Goal: Navigation & Orientation: Find specific page/section

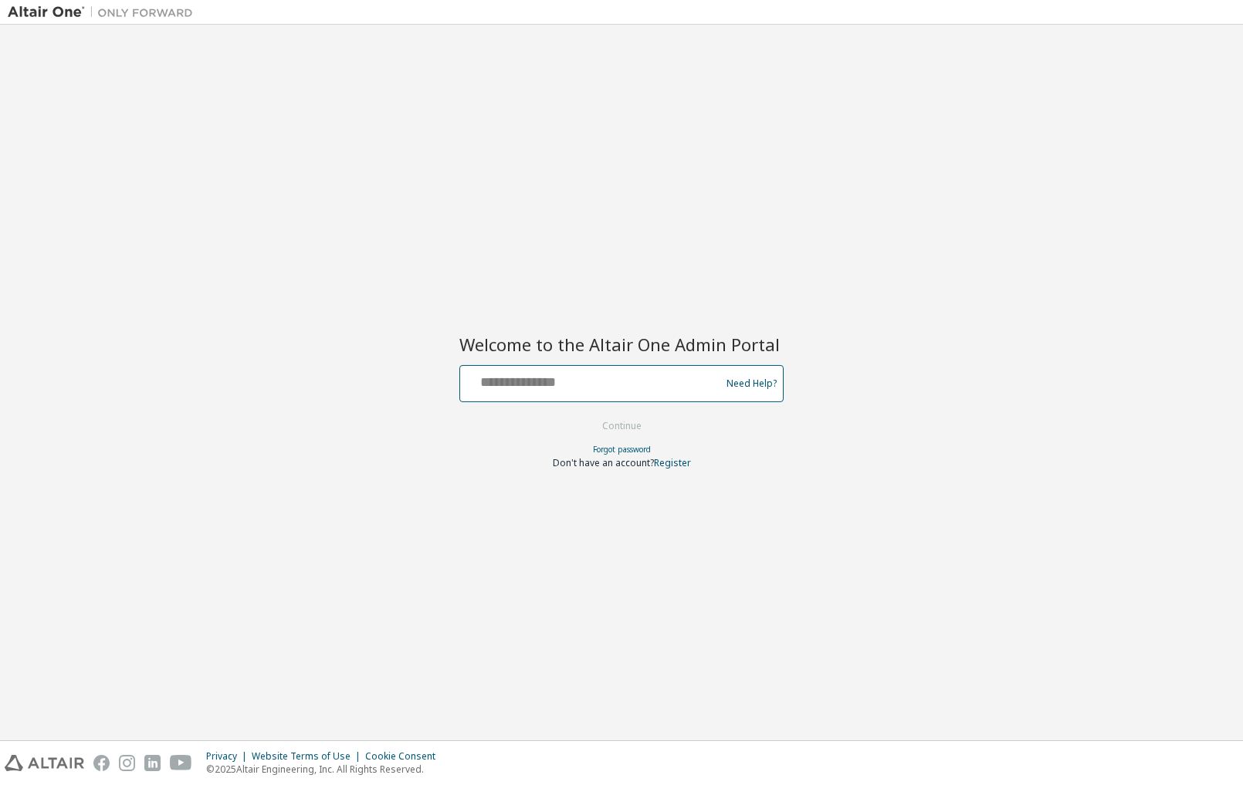
click at [659, 373] on input "text" at bounding box center [592, 380] width 253 height 22
type input "**********"
click at [638, 424] on button "Continue" at bounding box center [622, 426] width 72 height 23
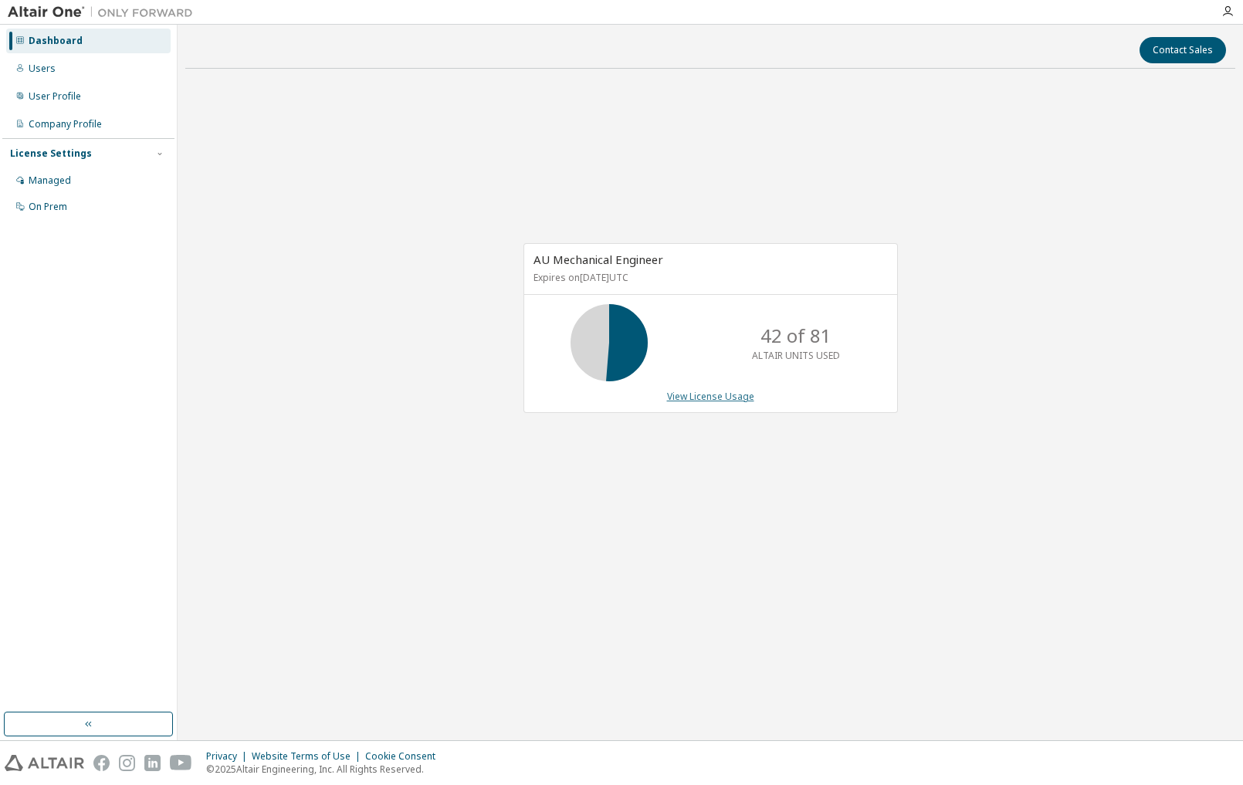
click at [724, 396] on link "View License Usage" at bounding box center [710, 396] width 87 height 13
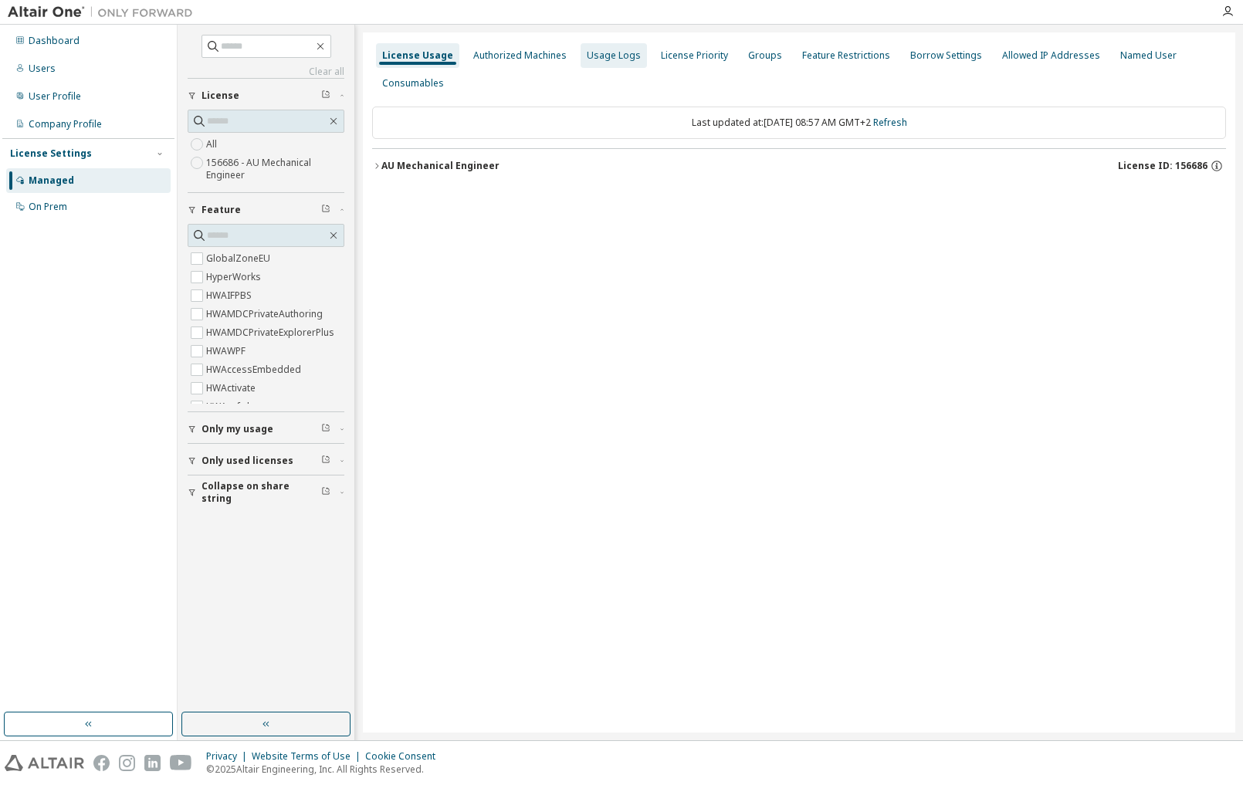
click at [602, 58] on div "Usage Logs" at bounding box center [614, 55] width 54 height 12
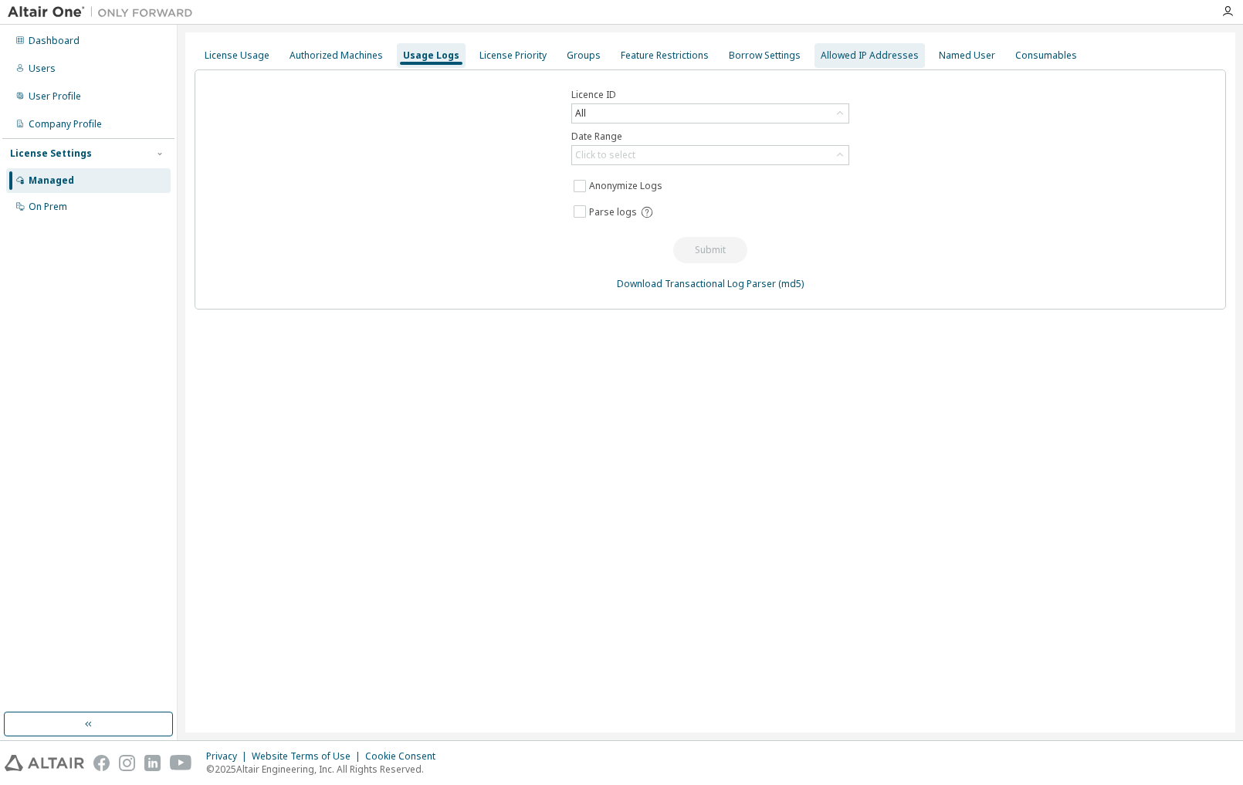
click at [886, 63] on div "Allowed IP Addresses" at bounding box center [870, 55] width 110 height 25
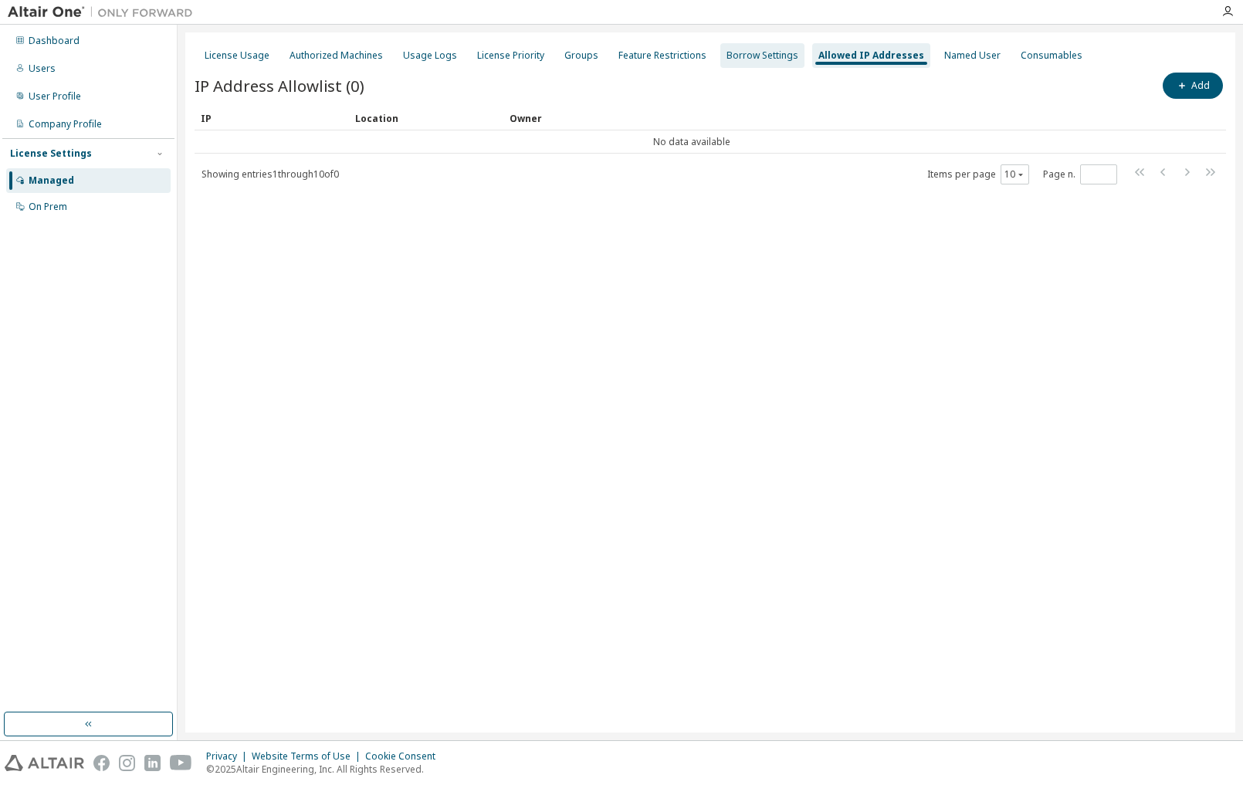
click at [751, 58] on div "Borrow Settings" at bounding box center [763, 55] width 72 height 12
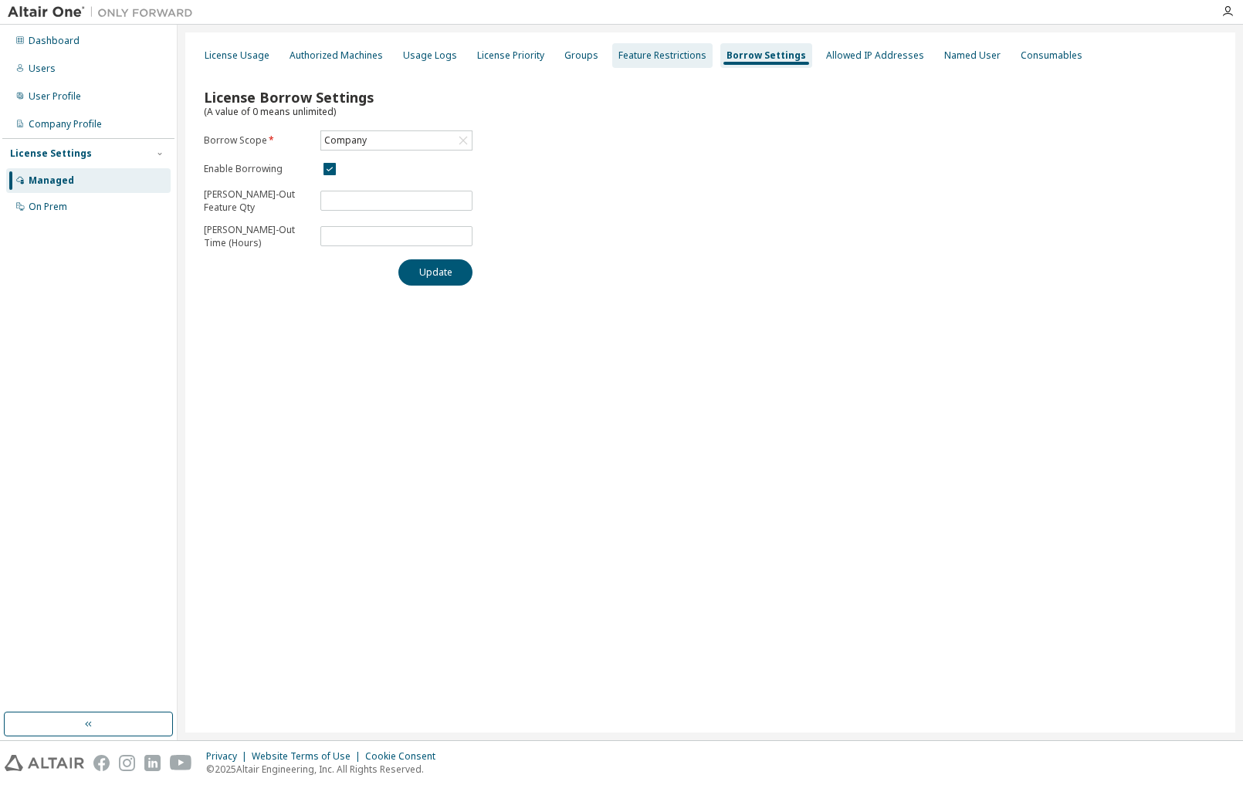
click at [650, 56] on div "Feature Restrictions" at bounding box center [663, 55] width 88 height 12
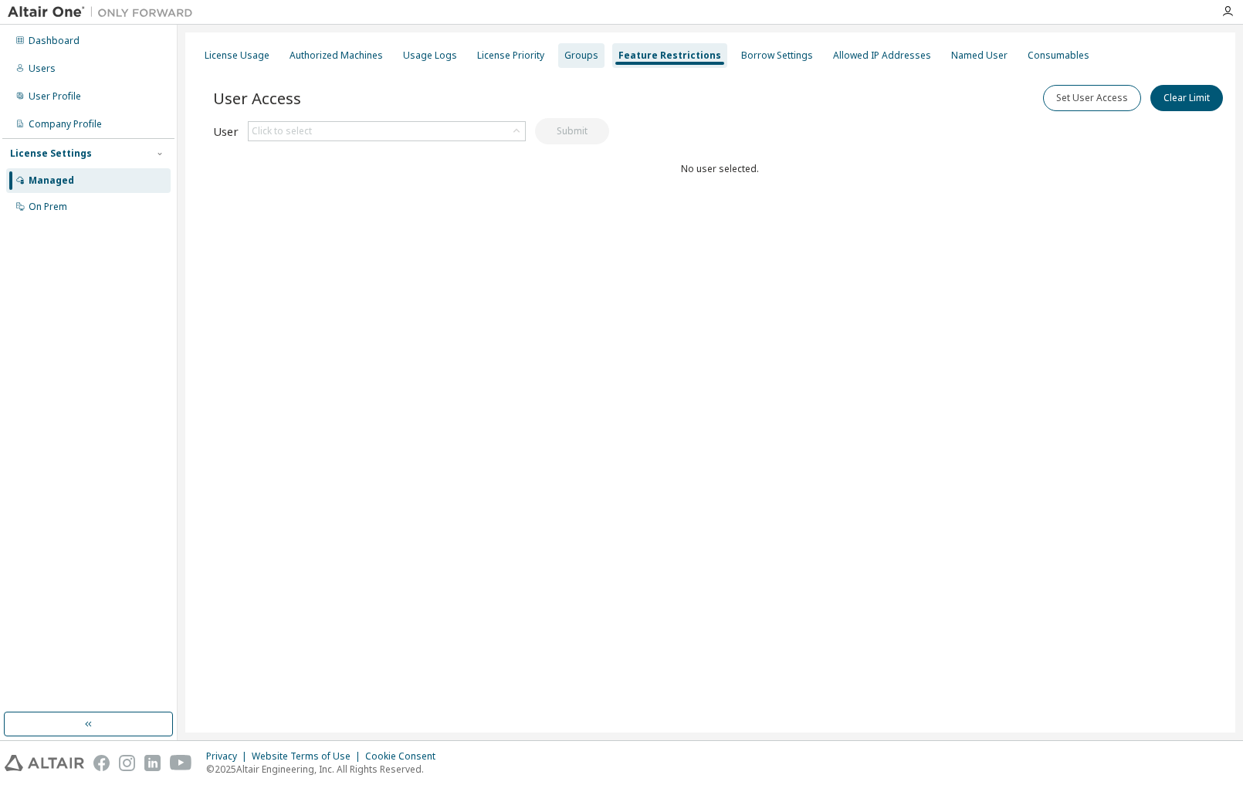
click at [565, 59] on div "Groups" at bounding box center [582, 55] width 34 height 12
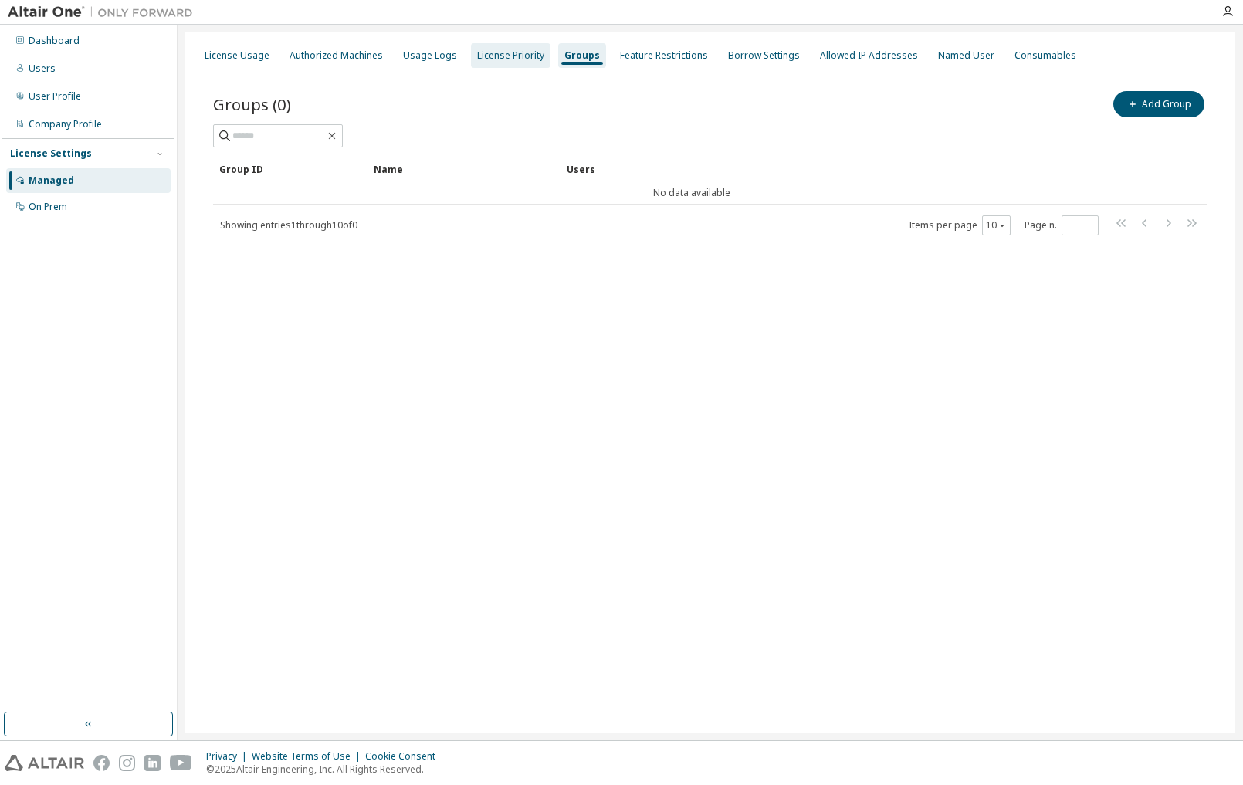
click at [519, 58] on div "License Priority" at bounding box center [510, 55] width 67 height 12
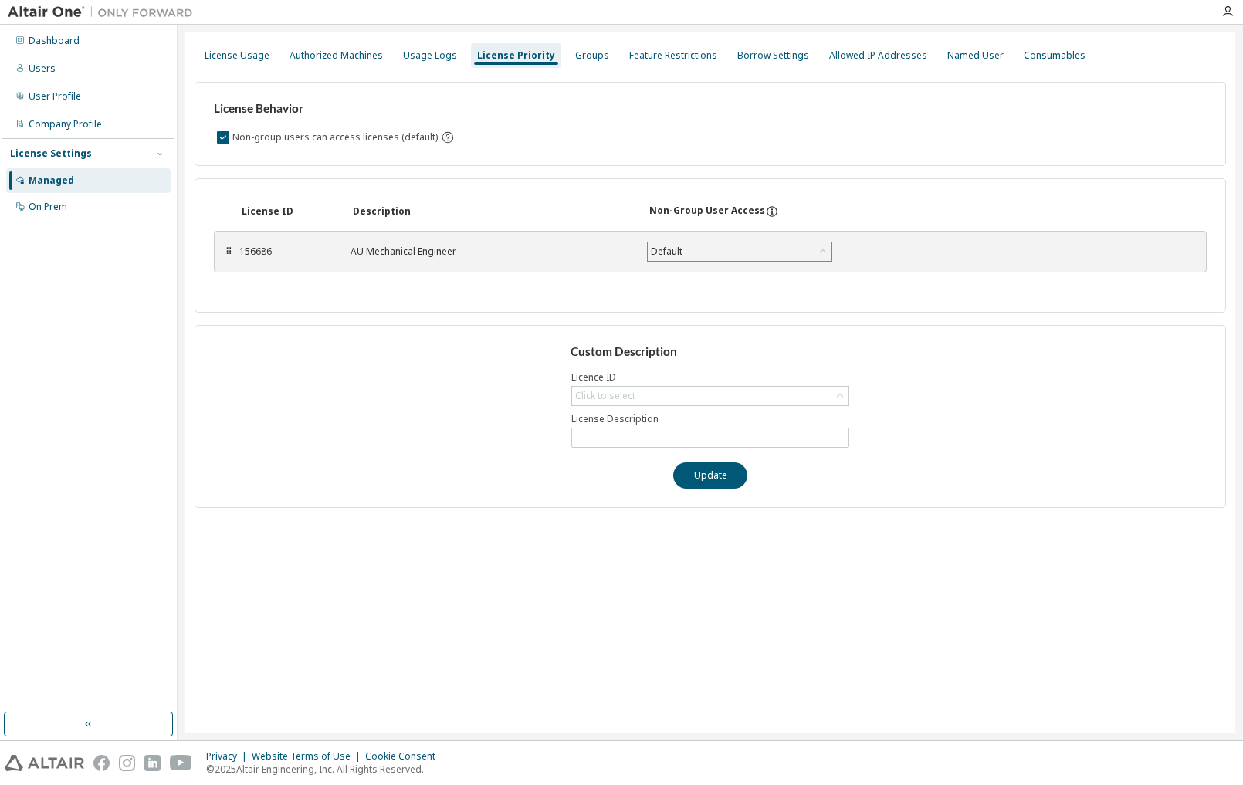
click at [694, 243] on div "Default" at bounding box center [740, 252] width 184 height 19
click at [693, 252] on div "Default" at bounding box center [740, 252] width 184 height 19
click at [670, 255] on div "Default" at bounding box center [667, 251] width 36 height 17
click at [674, 252] on div "Default" at bounding box center [667, 251] width 36 height 17
click at [416, 63] on div "Usage Logs" at bounding box center [430, 55] width 66 height 25
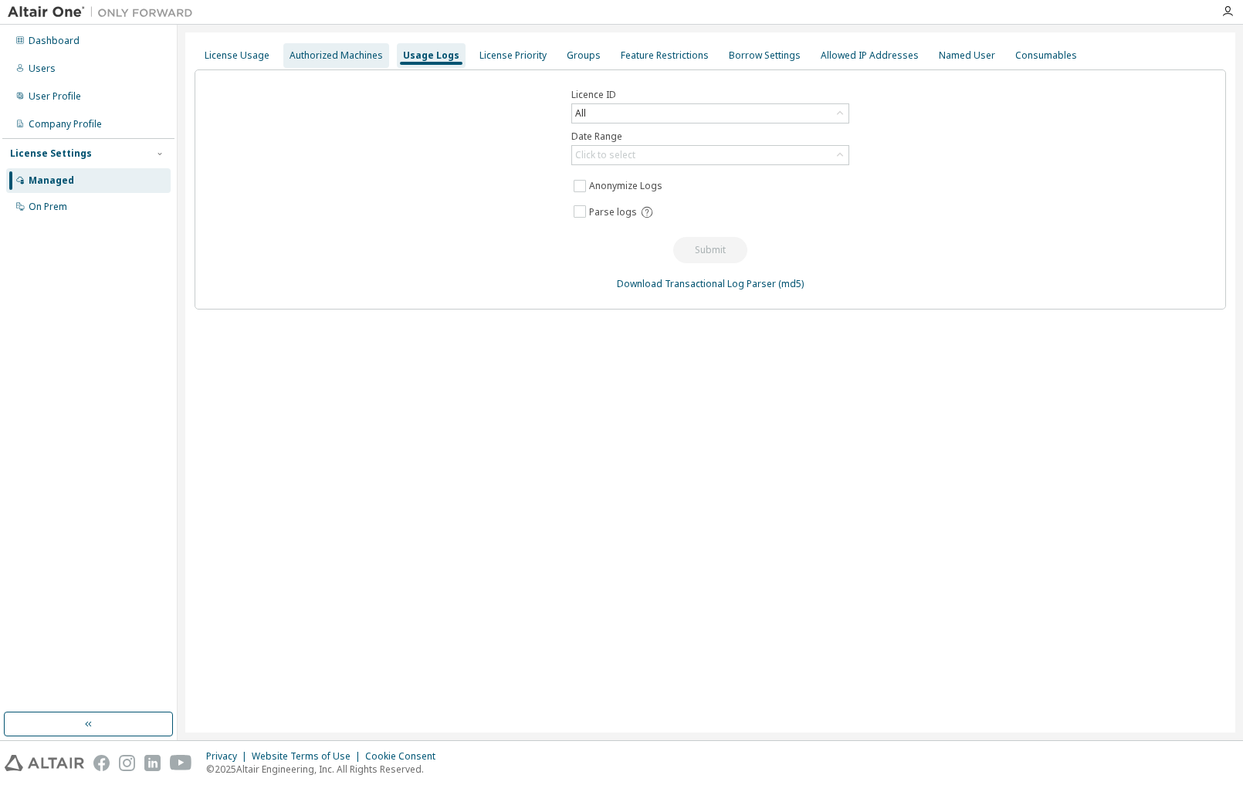
click at [358, 50] on div "Authorized Machines" at bounding box center [336, 55] width 93 height 12
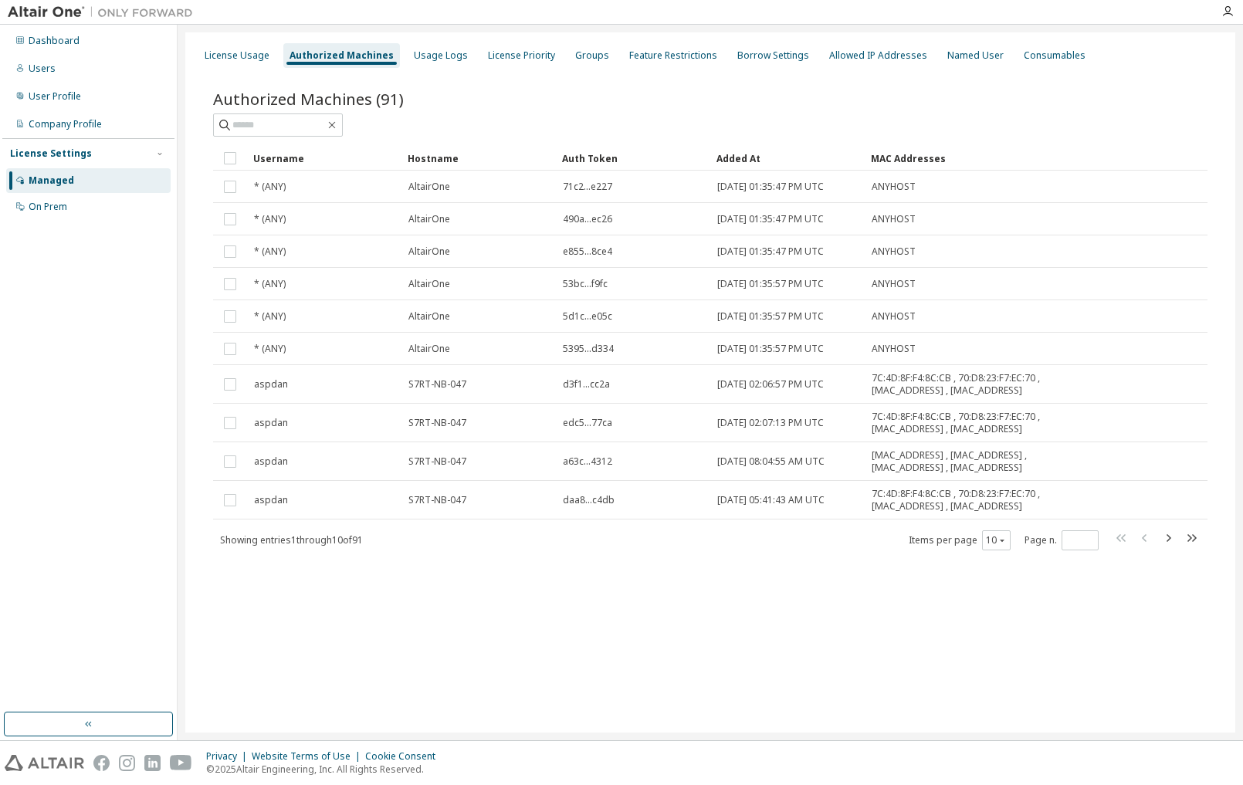
click at [756, 155] on div "Added At" at bounding box center [788, 158] width 142 height 25
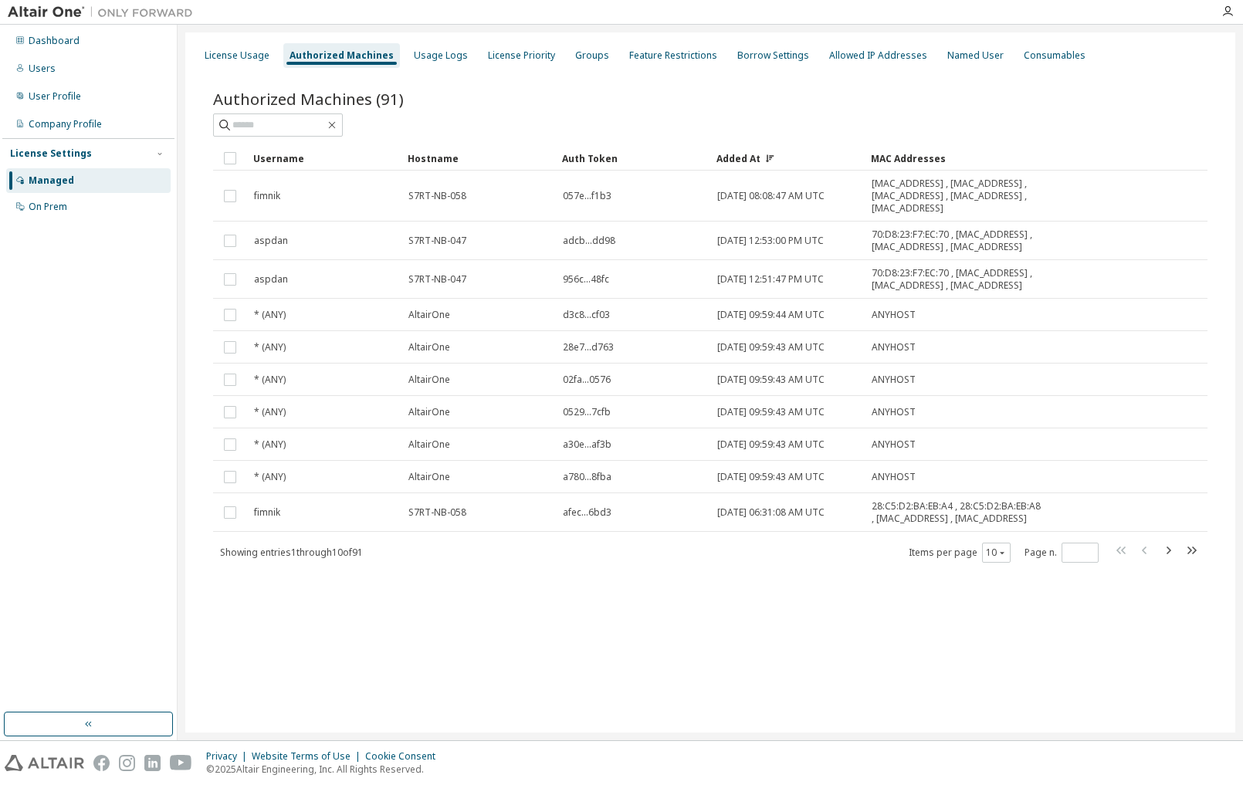
click at [756, 155] on div "Added At" at bounding box center [788, 158] width 142 height 25
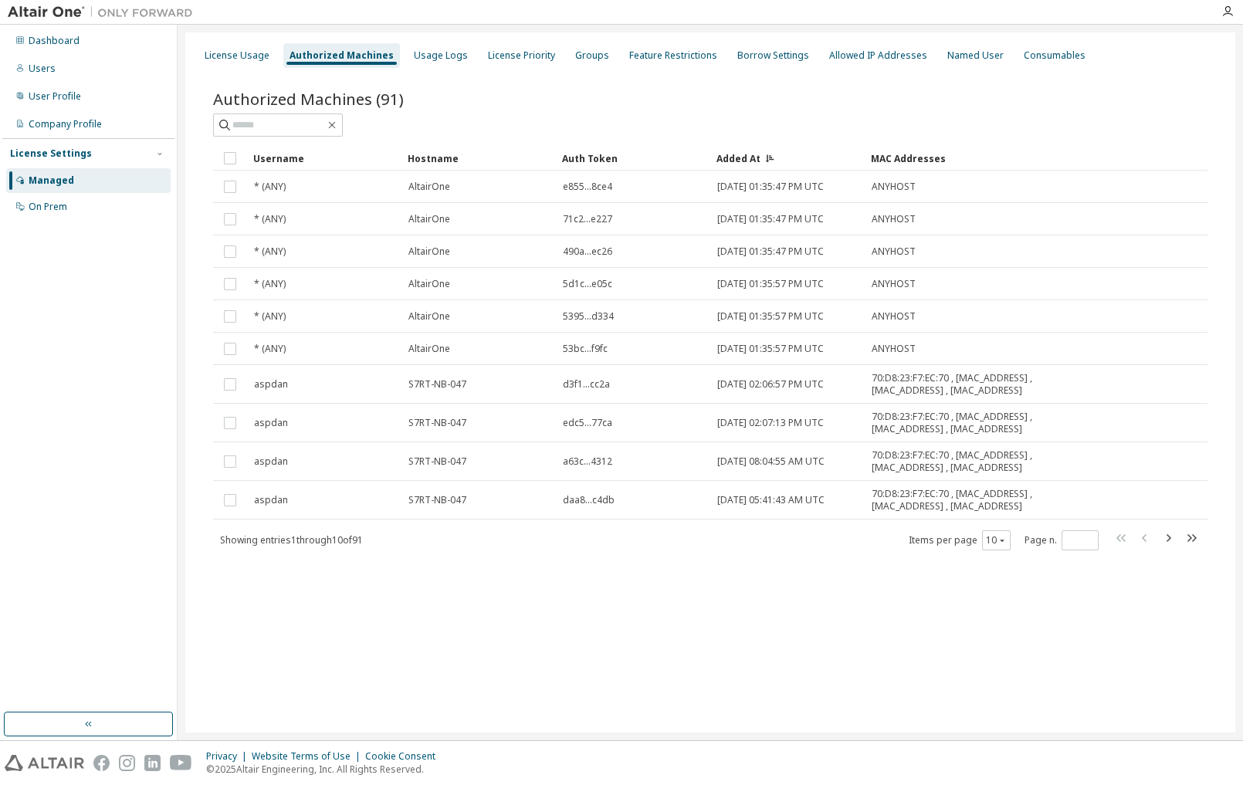
click at [756, 155] on div "Added At" at bounding box center [788, 158] width 142 height 25
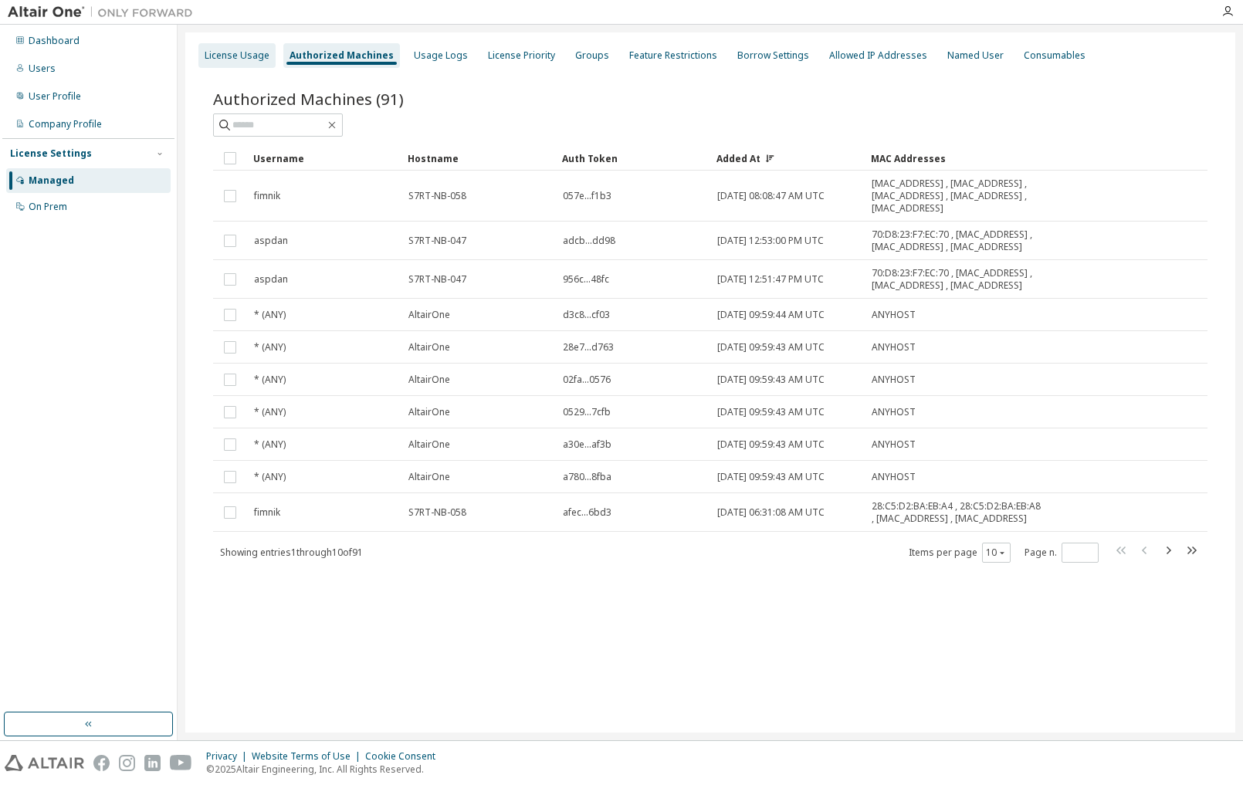
click at [235, 62] on div "License Usage" at bounding box center [236, 55] width 77 height 25
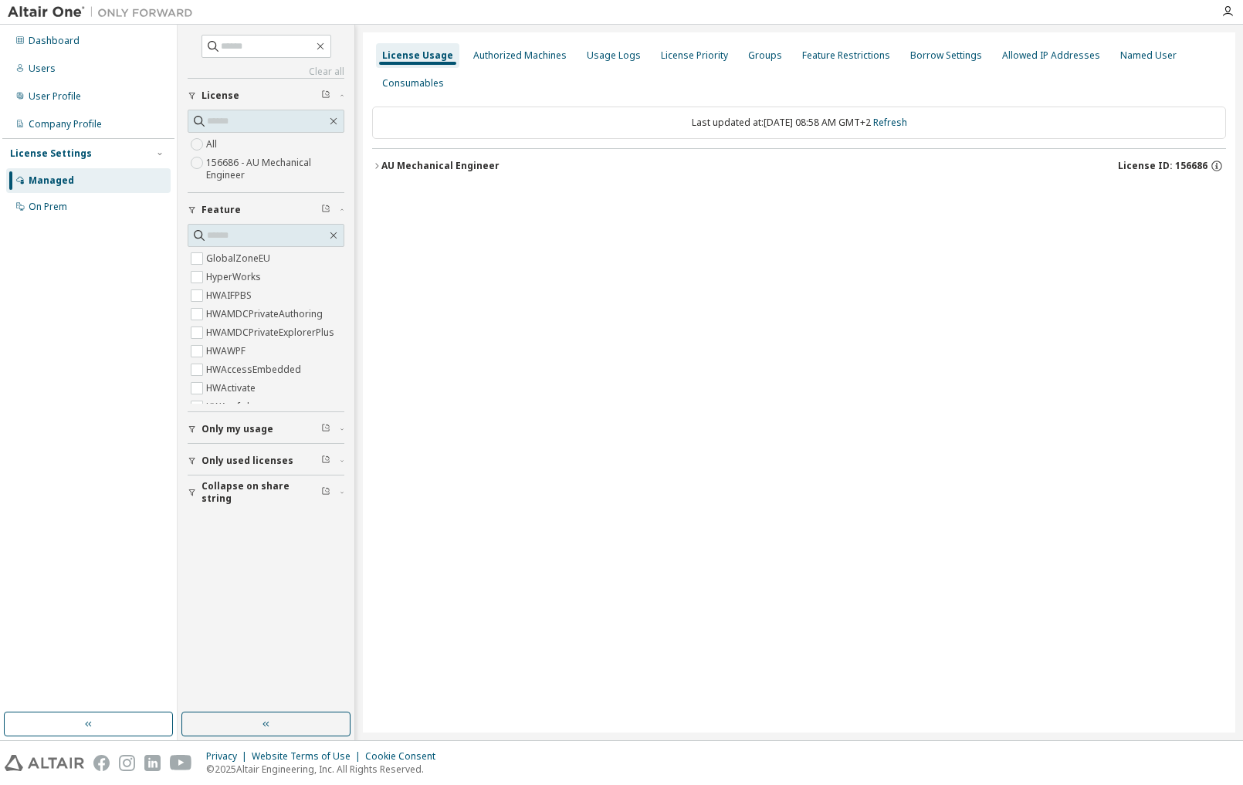
click at [76, 243] on div "Dashboard Users User Profile Company Profile License Settings Managed On Prem" at bounding box center [88, 369] width 172 height 684
click at [110, 38] on div "Dashboard" at bounding box center [88, 41] width 165 height 25
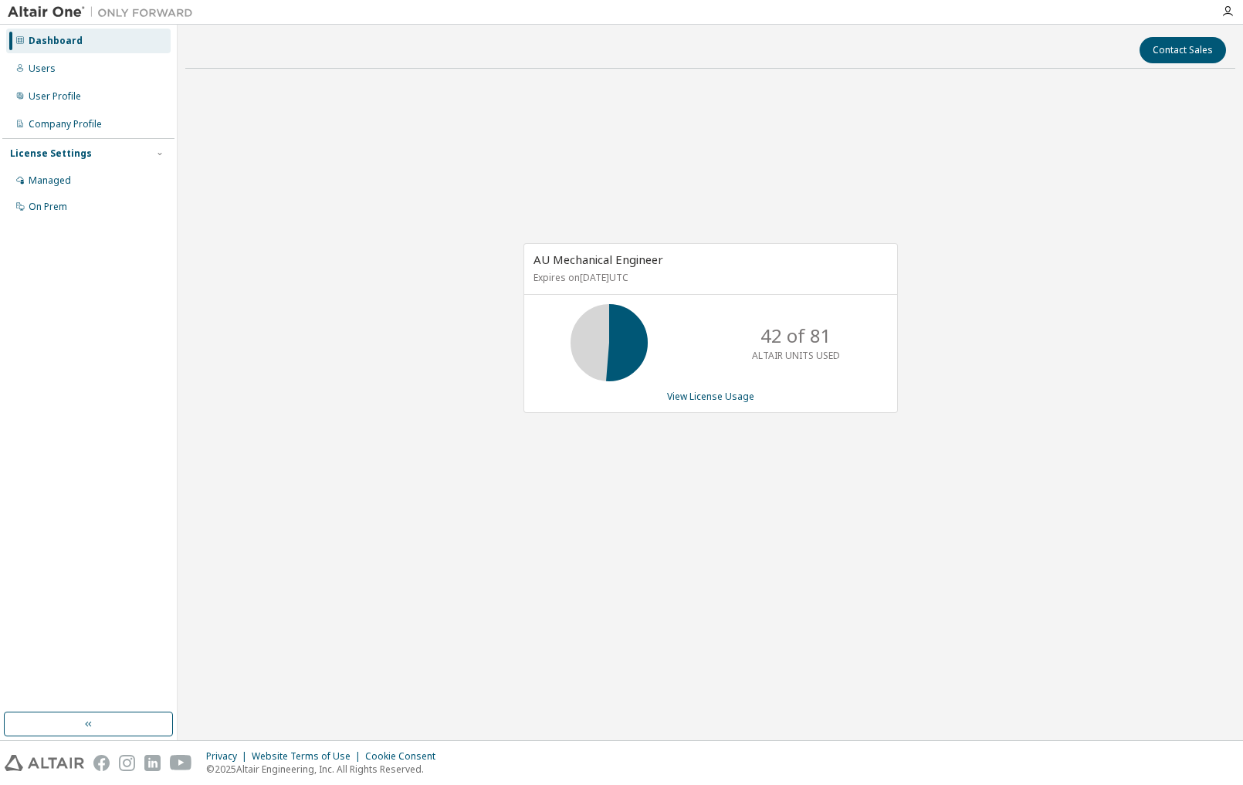
click at [41, 17] on img at bounding box center [104, 12] width 193 height 15
click at [116, 19] on img at bounding box center [104, 12] width 193 height 15
click at [112, 14] on img at bounding box center [104, 12] width 193 height 15
click at [47, 73] on div "Users" at bounding box center [42, 69] width 27 height 12
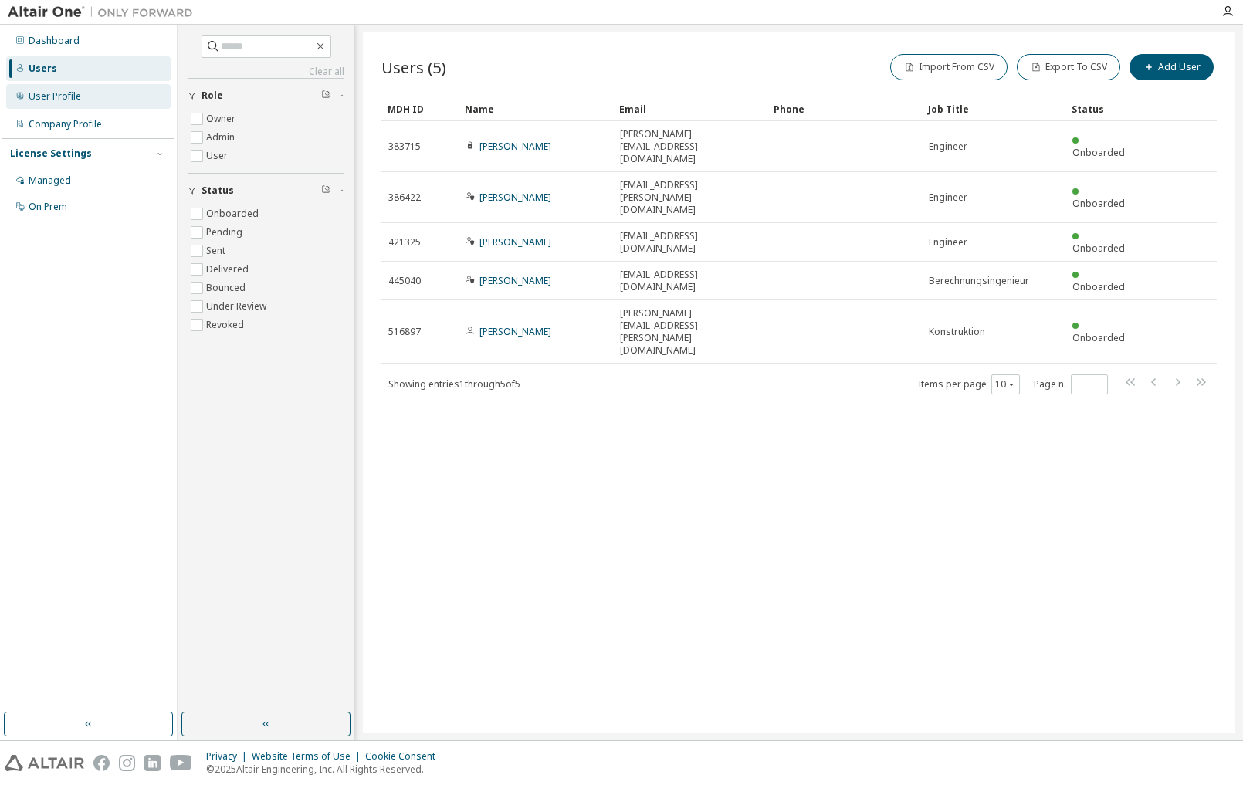
click at [52, 95] on div "User Profile" at bounding box center [55, 96] width 53 height 12
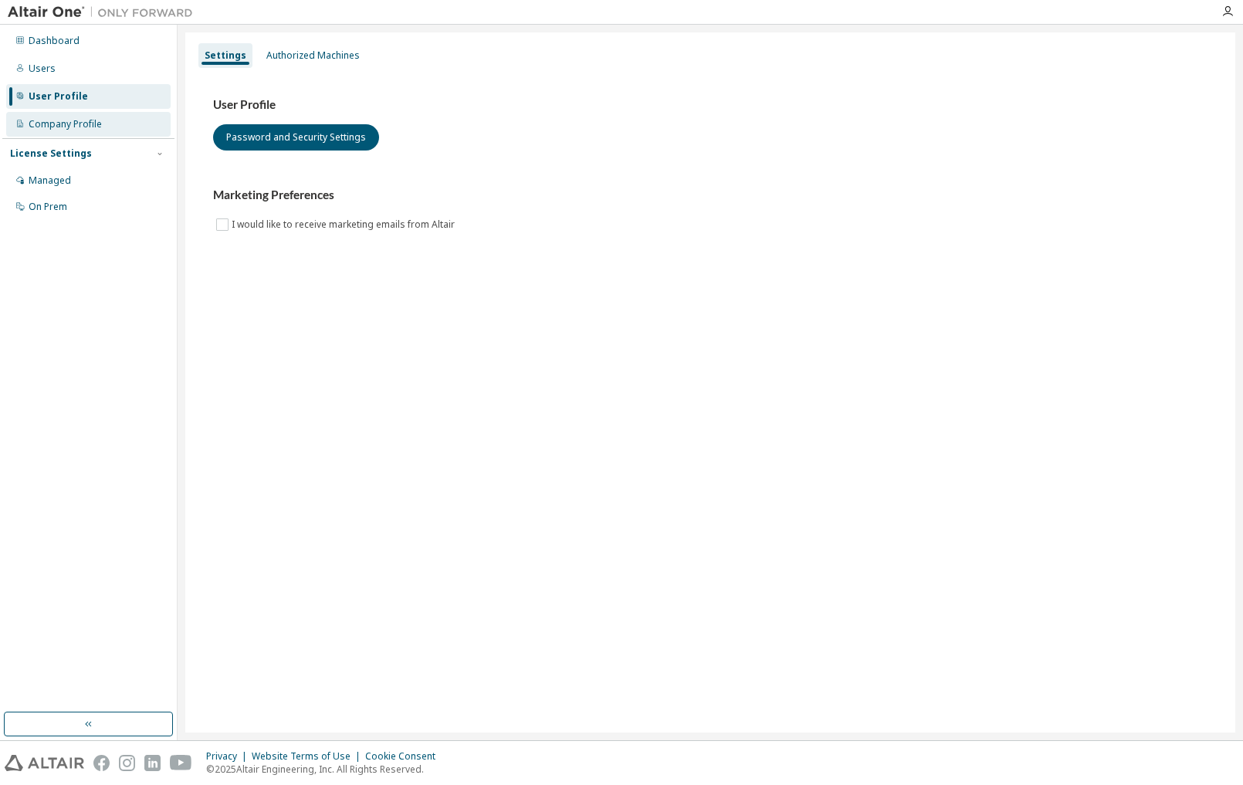
click at [59, 122] on div "Company Profile" at bounding box center [65, 124] width 73 height 12
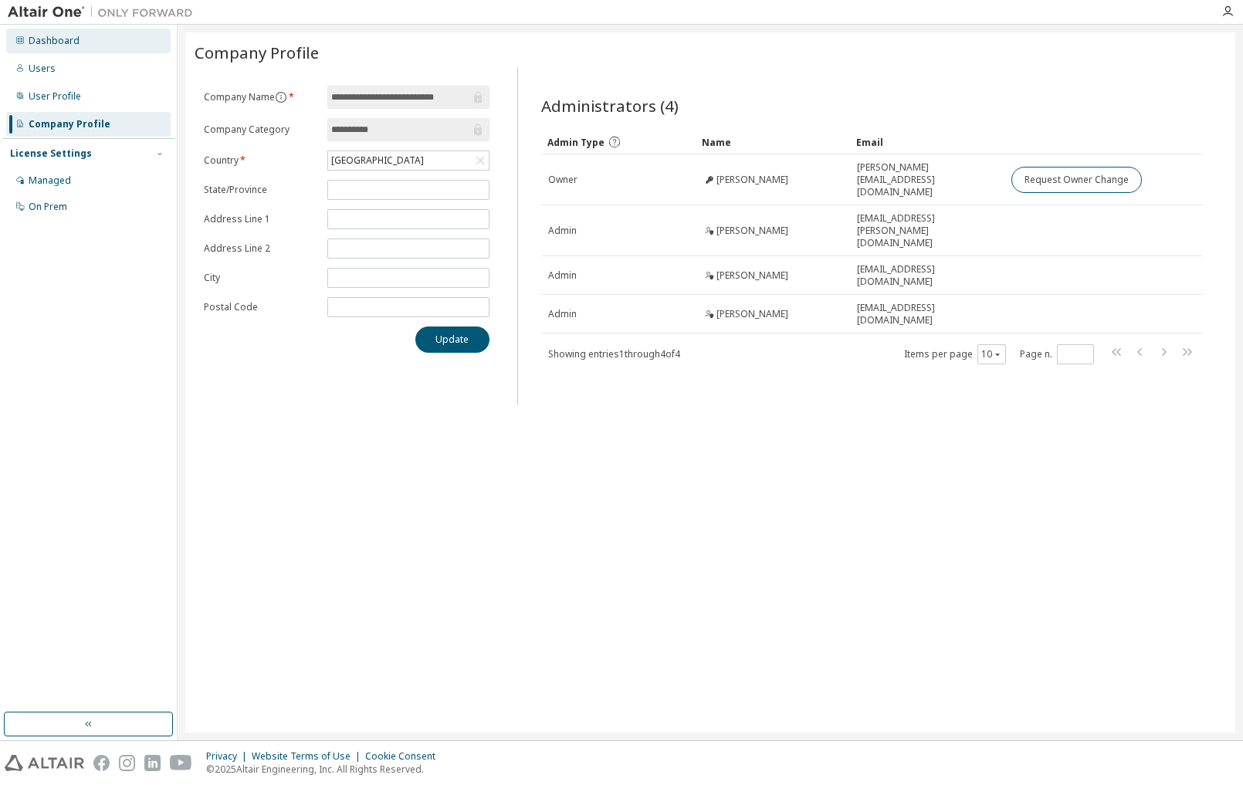
click at [66, 44] on div "Dashboard" at bounding box center [54, 41] width 51 height 12
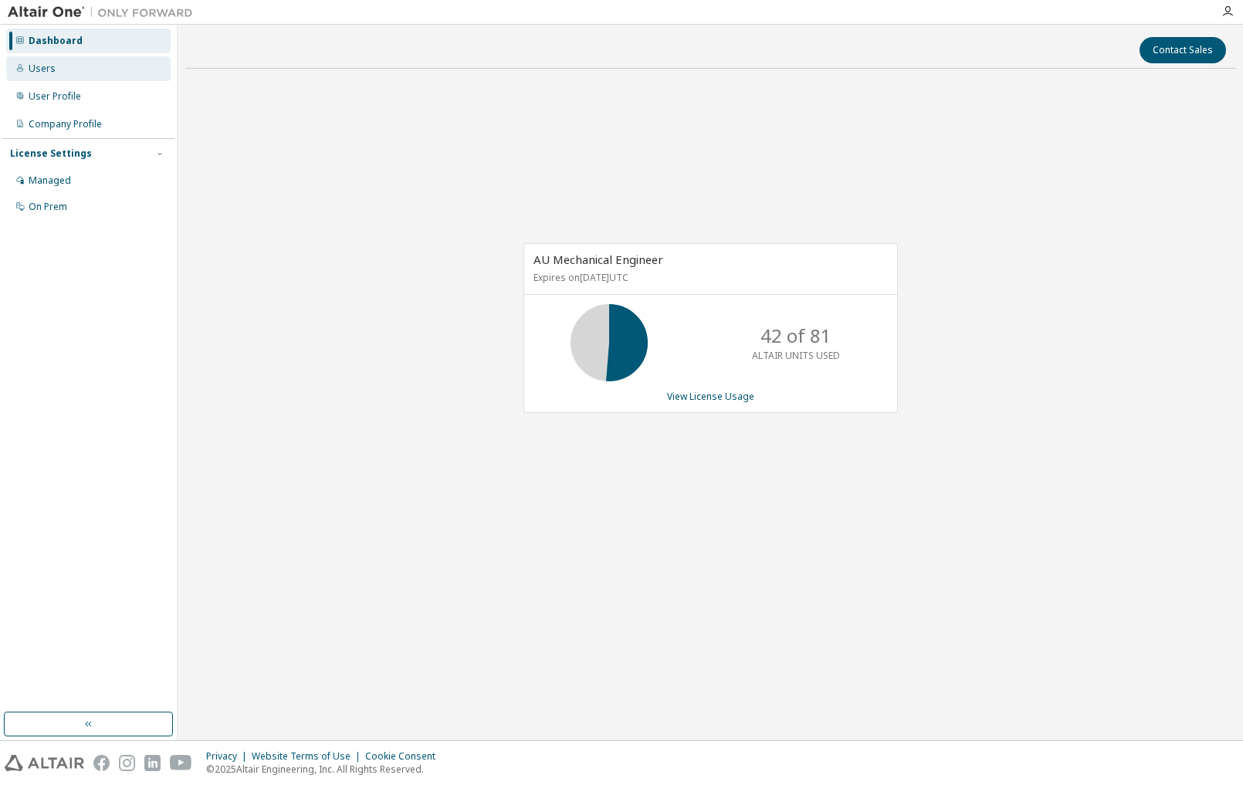
click at [65, 78] on div "Users" at bounding box center [88, 68] width 165 height 25
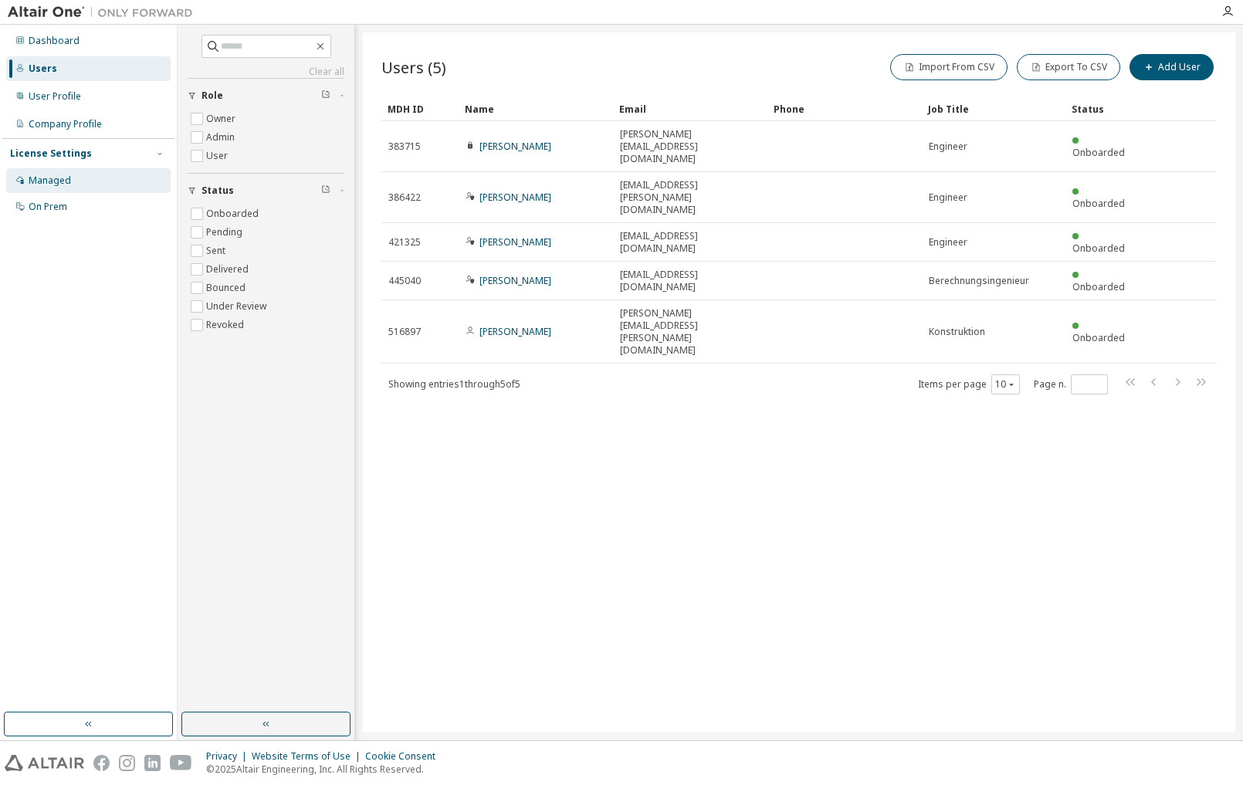
click at [62, 185] on div "Managed" at bounding box center [50, 181] width 42 height 12
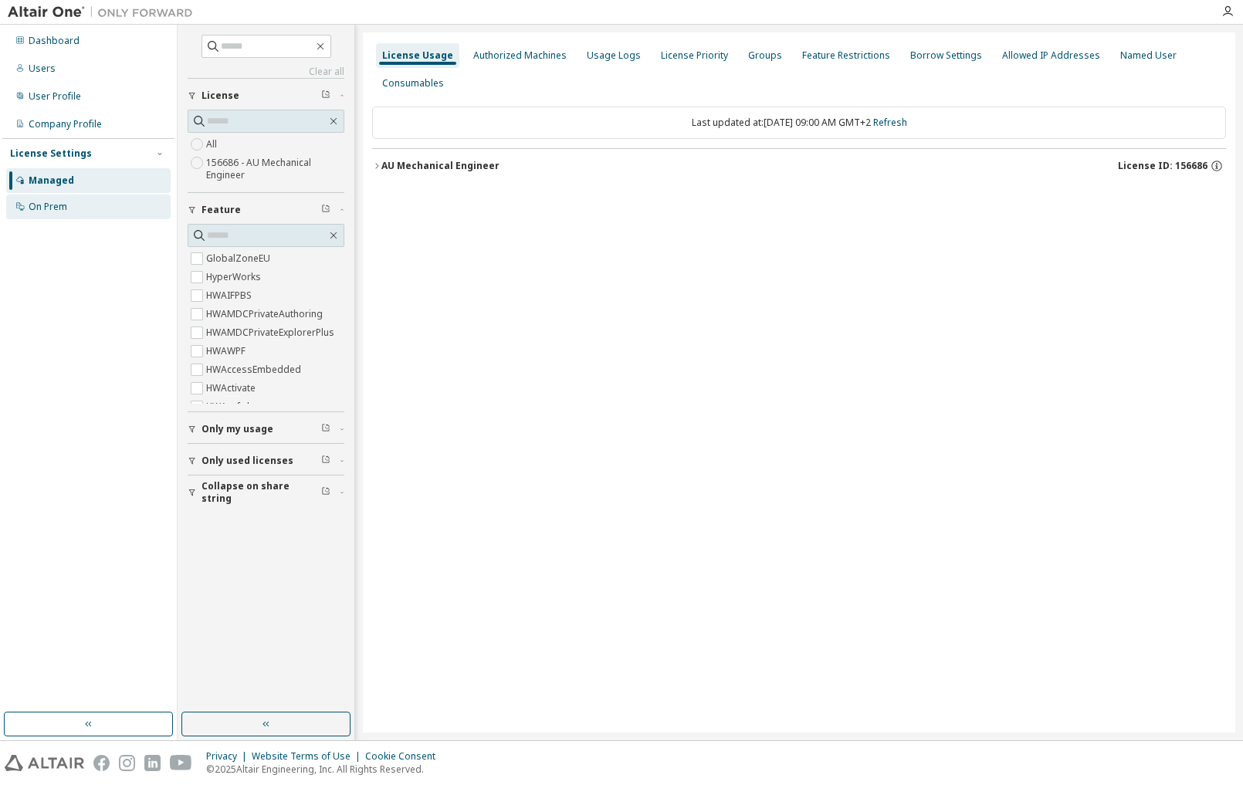
click at [66, 207] on div "On Prem" at bounding box center [48, 207] width 39 height 12
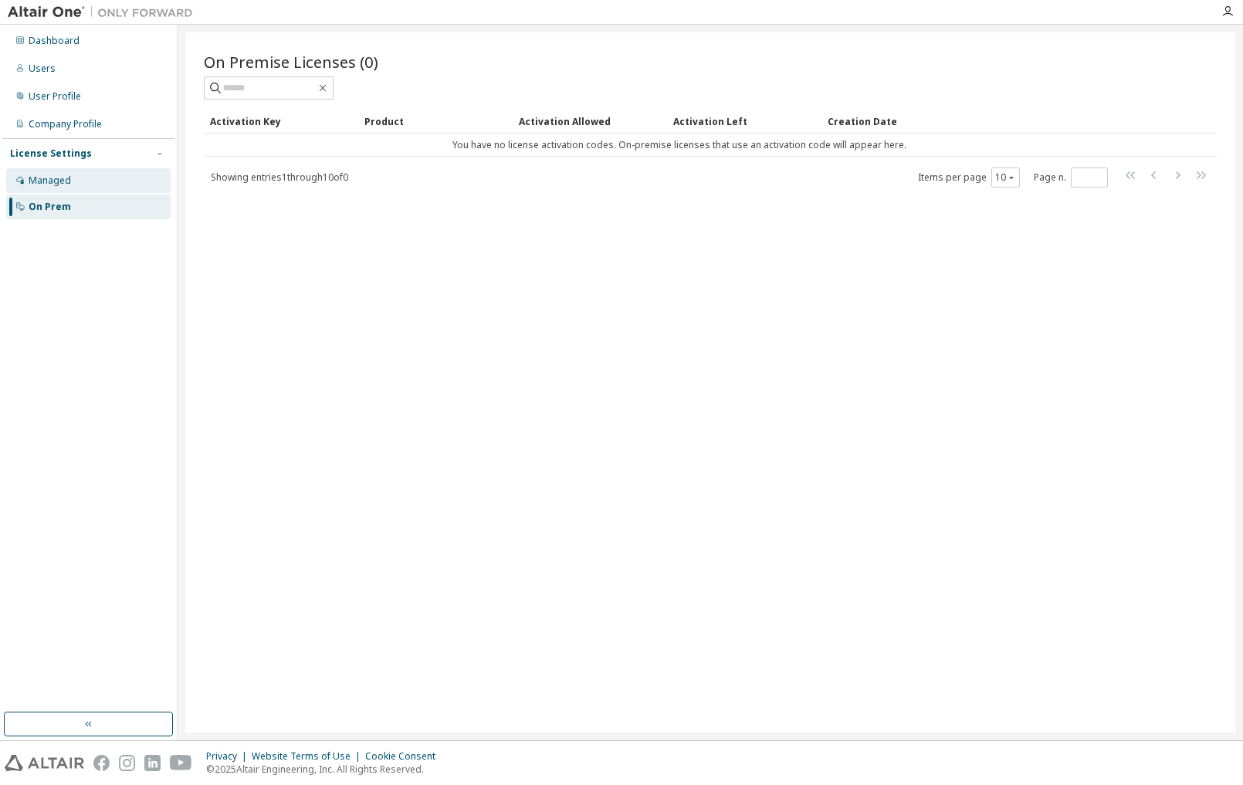
click at [114, 185] on div "Managed" at bounding box center [88, 180] width 165 height 25
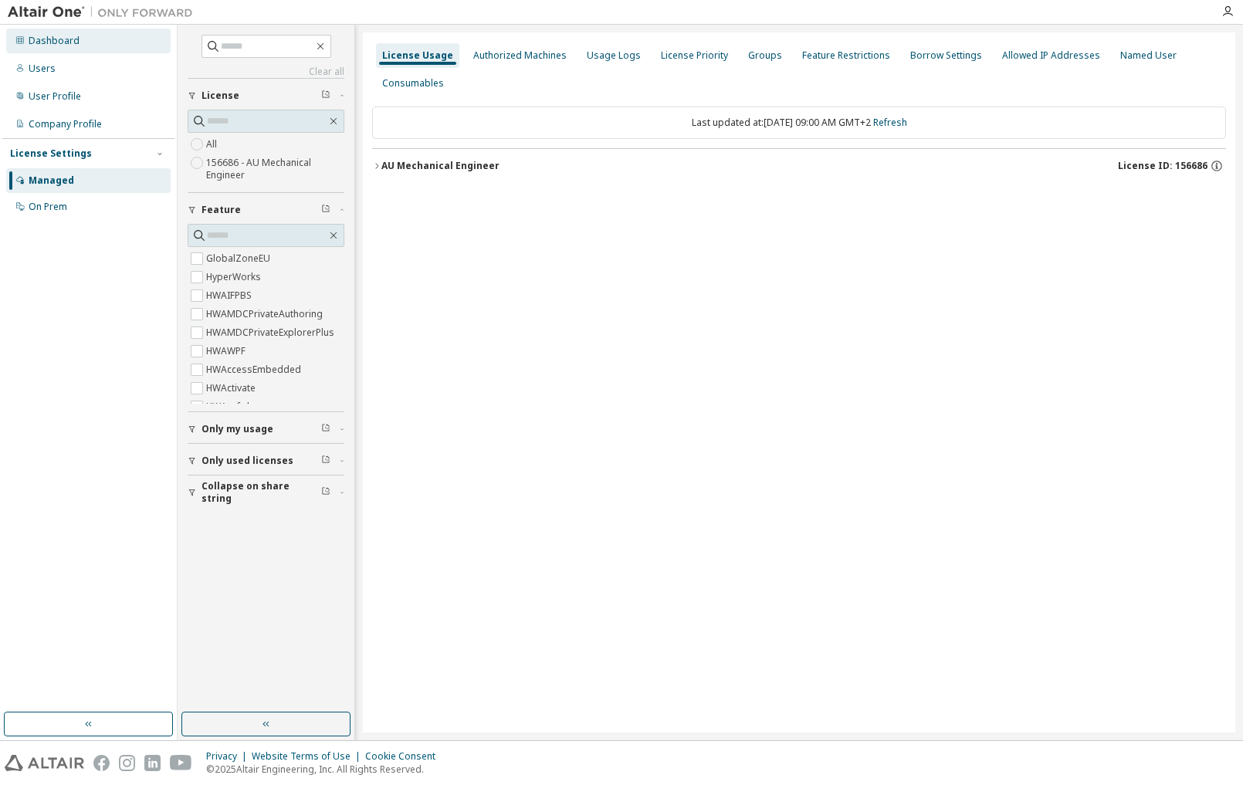
click at [47, 40] on div "Dashboard" at bounding box center [54, 41] width 51 height 12
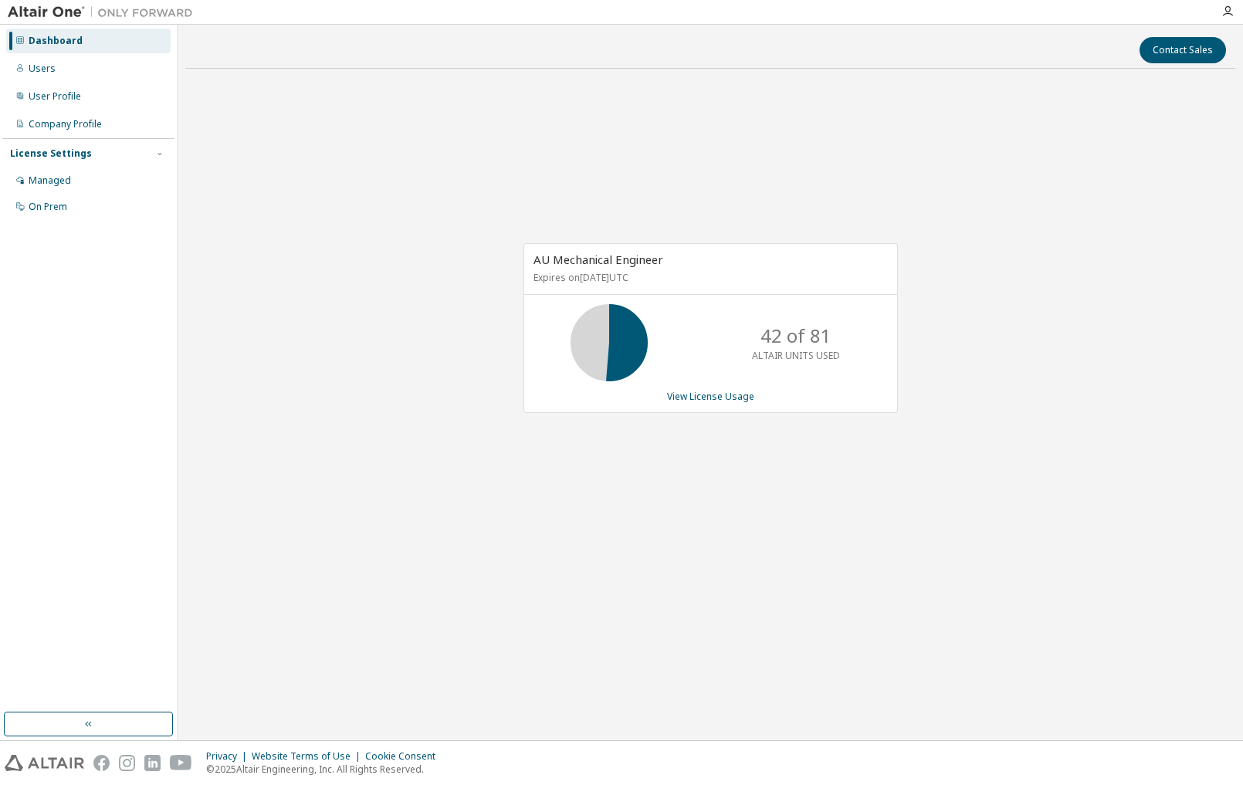
click at [112, 20] on div at bounding box center [100, 12] width 201 height 24
click at [112, 16] on img at bounding box center [104, 12] width 193 height 15
drag, startPoint x: 54, startPoint y: 12, endPoint x: 66, endPoint y: 19, distance: 13.1
click at [54, 13] on img at bounding box center [104, 12] width 193 height 15
click at [79, 66] on div "Users" at bounding box center [88, 68] width 165 height 25
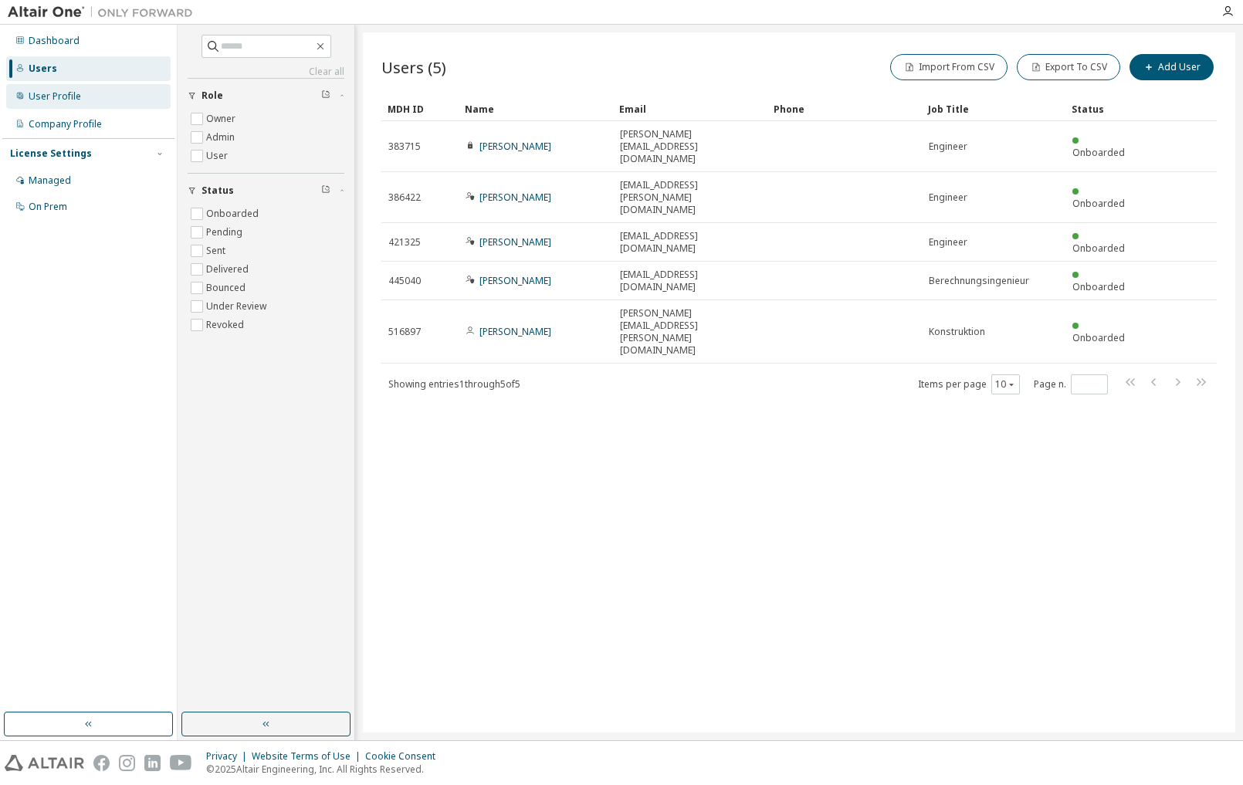
click at [78, 97] on div "User Profile" at bounding box center [55, 96] width 53 height 12
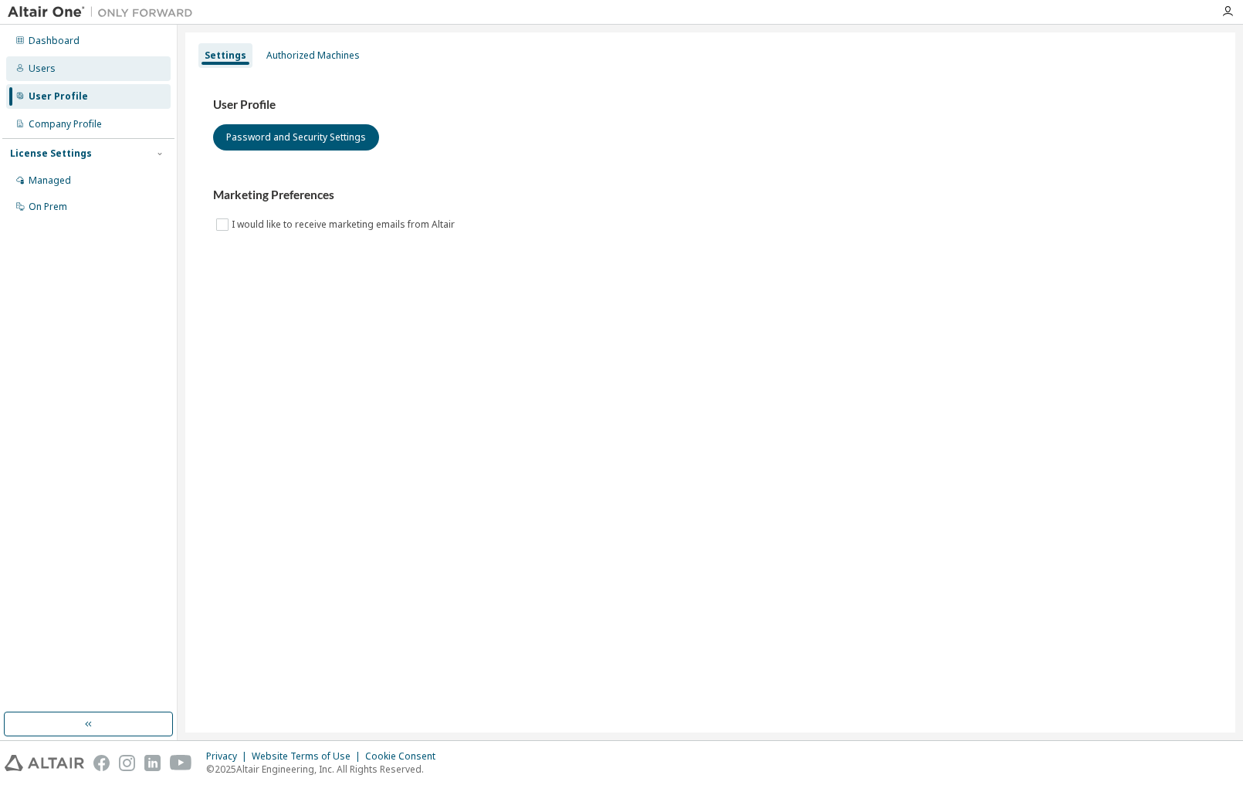
click at [66, 70] on div "Users" at bounding box center [88, 68] width 165 height 25
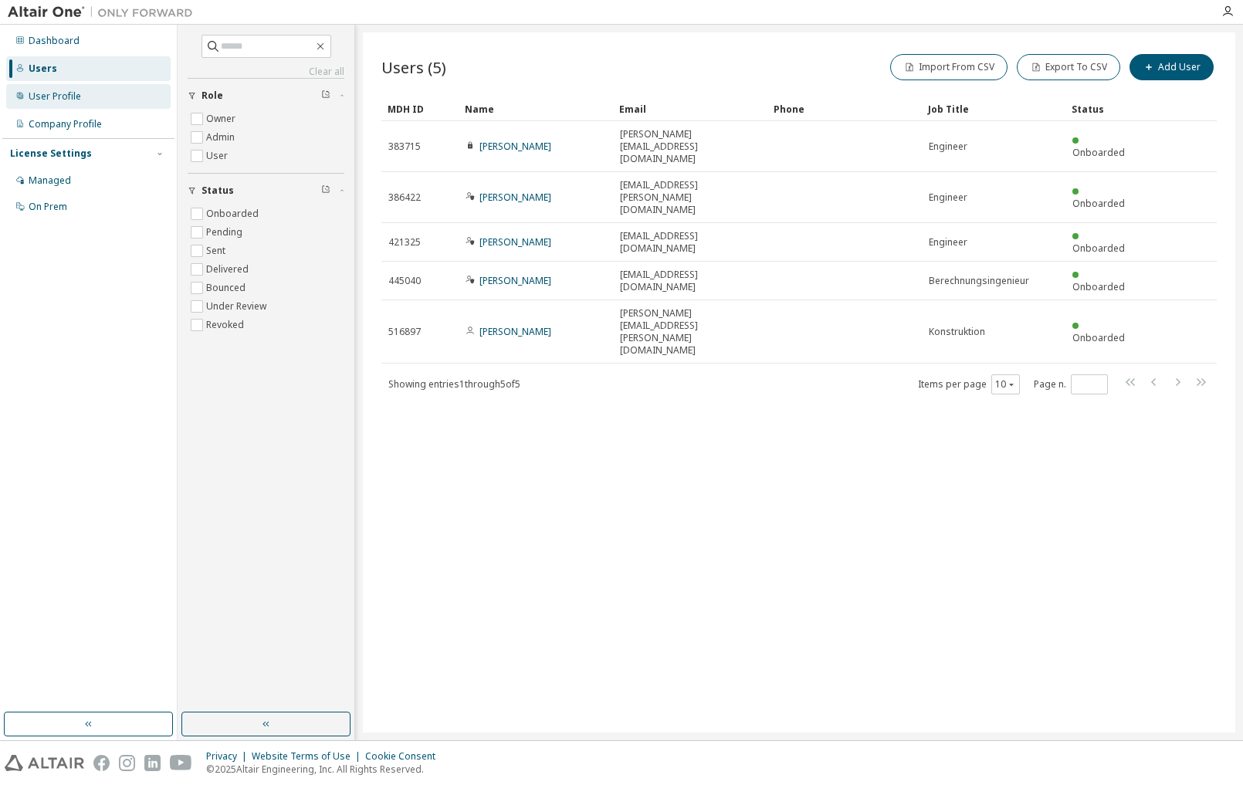
click at [81, 101] on div "User Profile" at bounding box center [88, 96] width 165 height 25
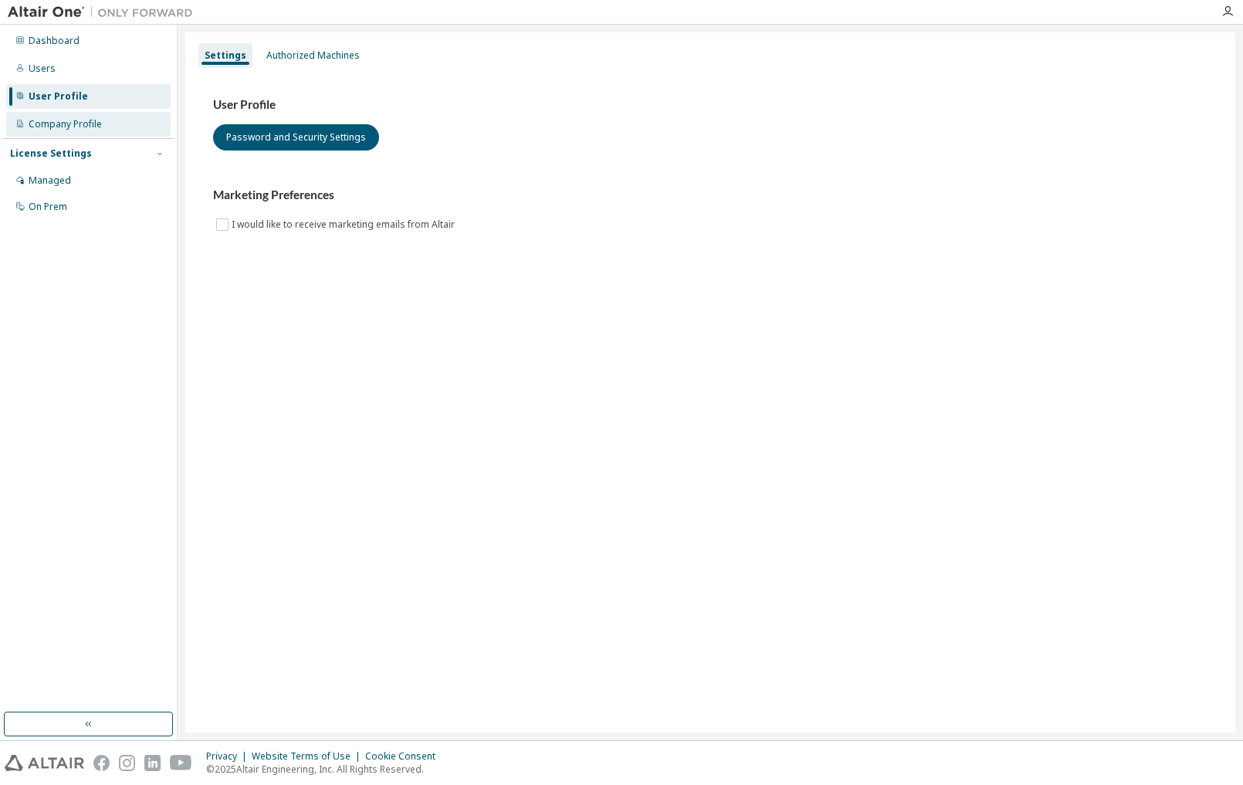
click at [80, 121] on div "Company Profile" at bounding box center [65, 124] width 73 height 12
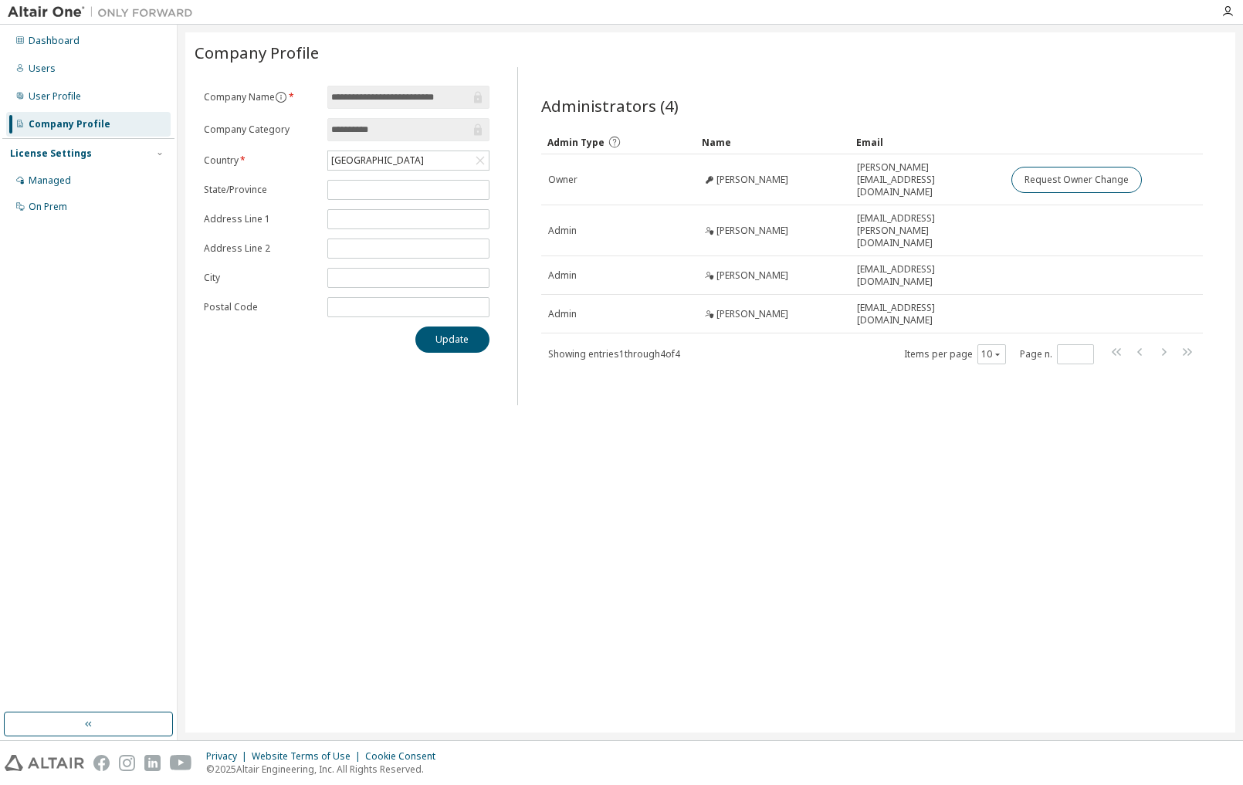
click at [81, 152] on div "License Settings" at bounding box center [51, 154] width 82 height 12
click at [81, 161] on div "License Settings Managed On Prem" at bounding box center [88, 153] width 172 height 30
click at [63, 158] on div "License Settings" at bounding box center [51, 154] width 82 height 12
click at [131, 725] on button "button" at bounding box center [88, 724] width 169 height 25
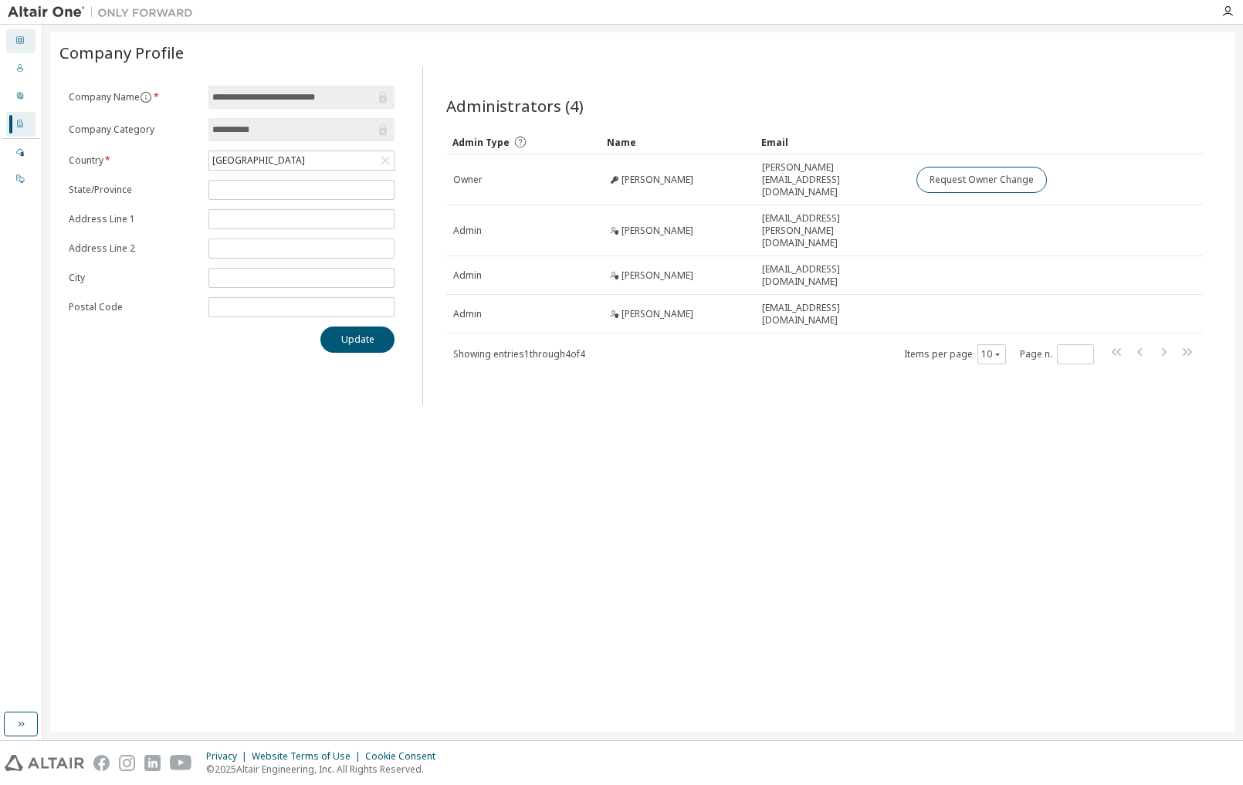
click at [18, 48] on div "Dashboard" at bounding box center [20, 41] width 29 height 25
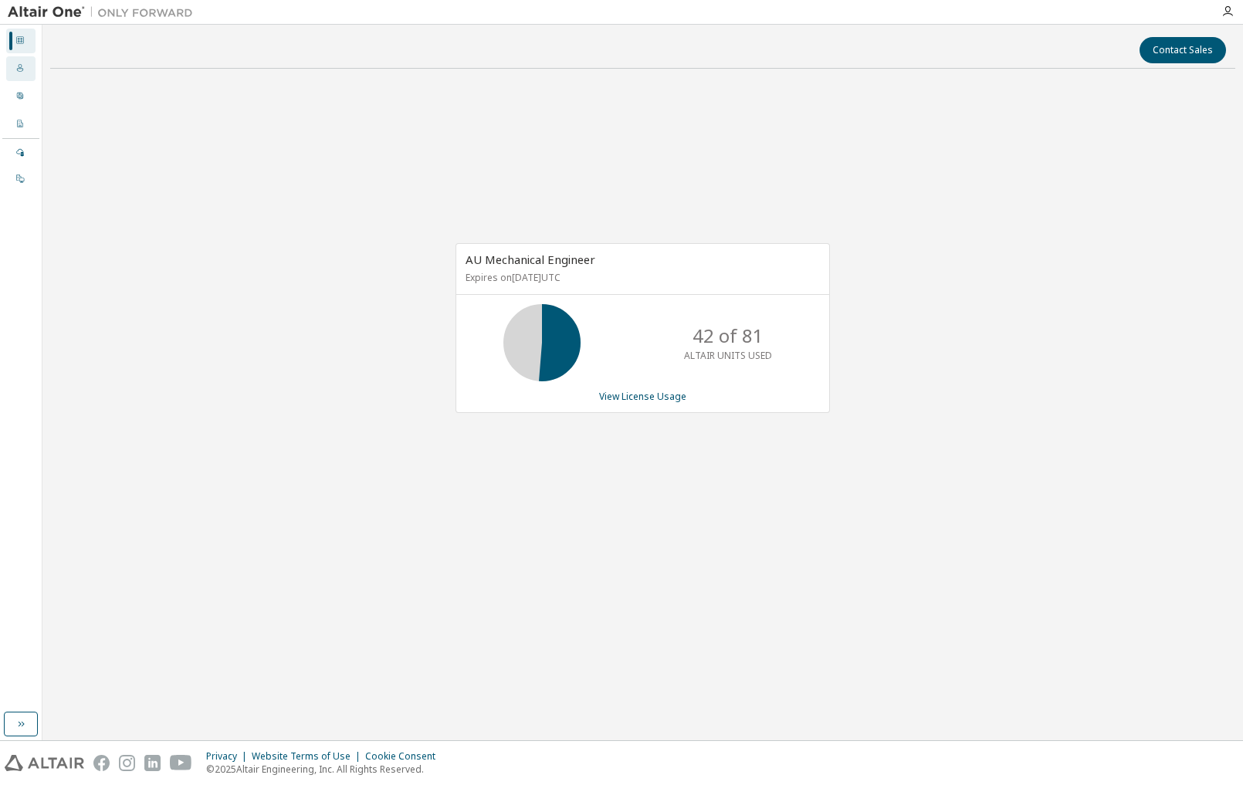
click at [17, 72] on icon at bounding box center [19, 67] width 9 height 9
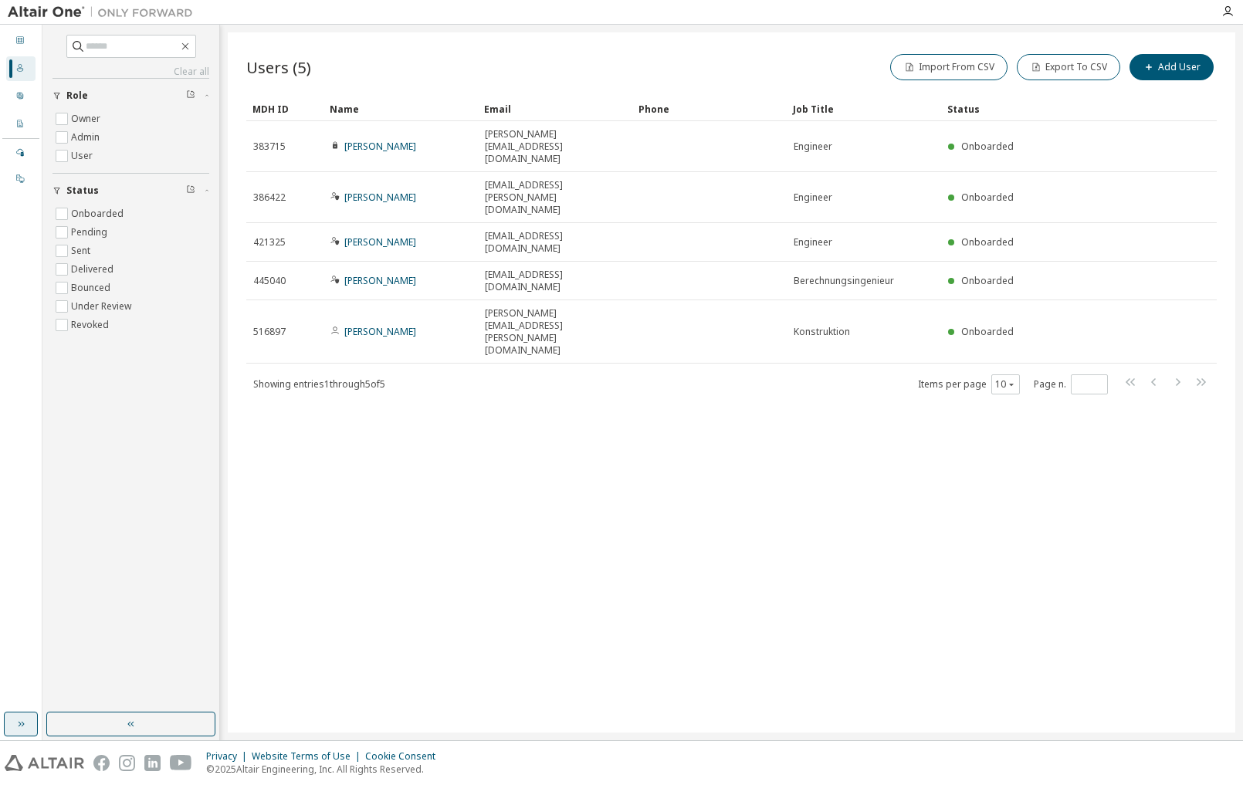
click at [24, 726] on icon "button" at bounding box center [21, 724] width 12 height 12
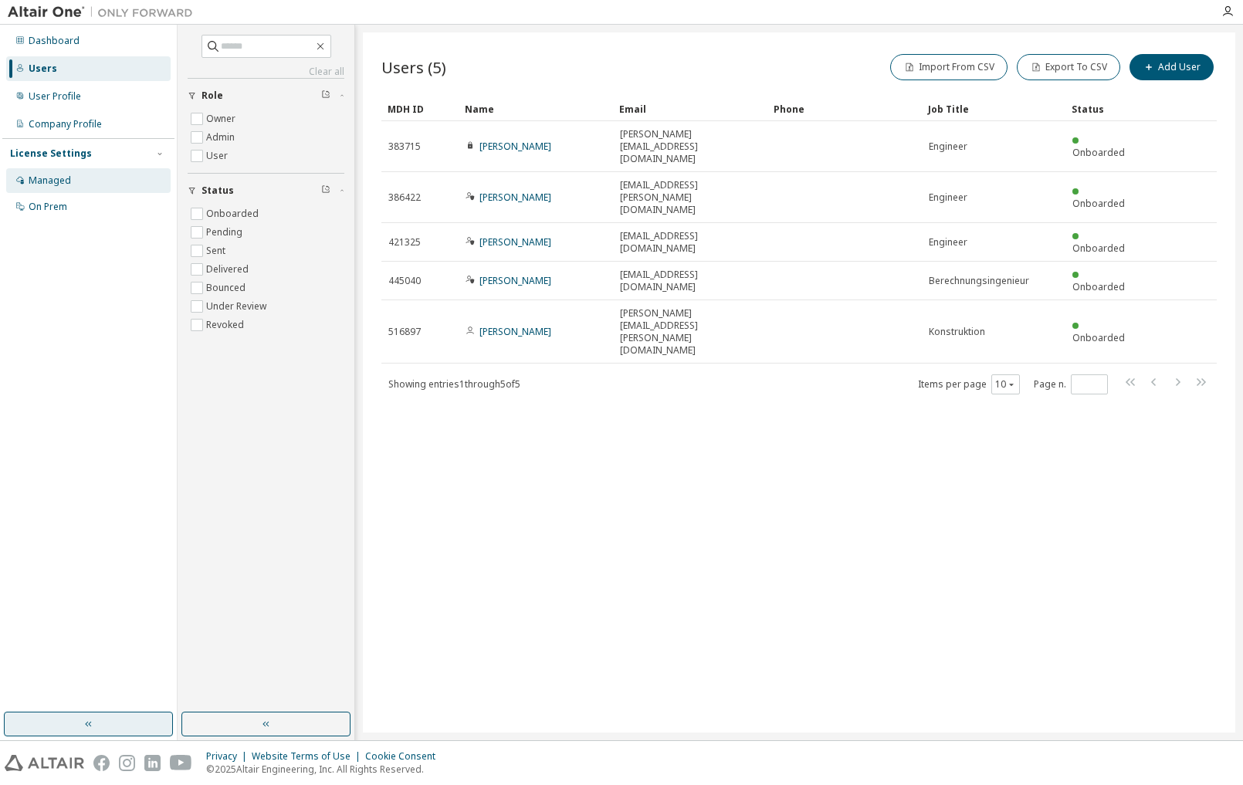
click at [39, 182] on div "Managed" at bounding box center [50, 181] width 42 height 12
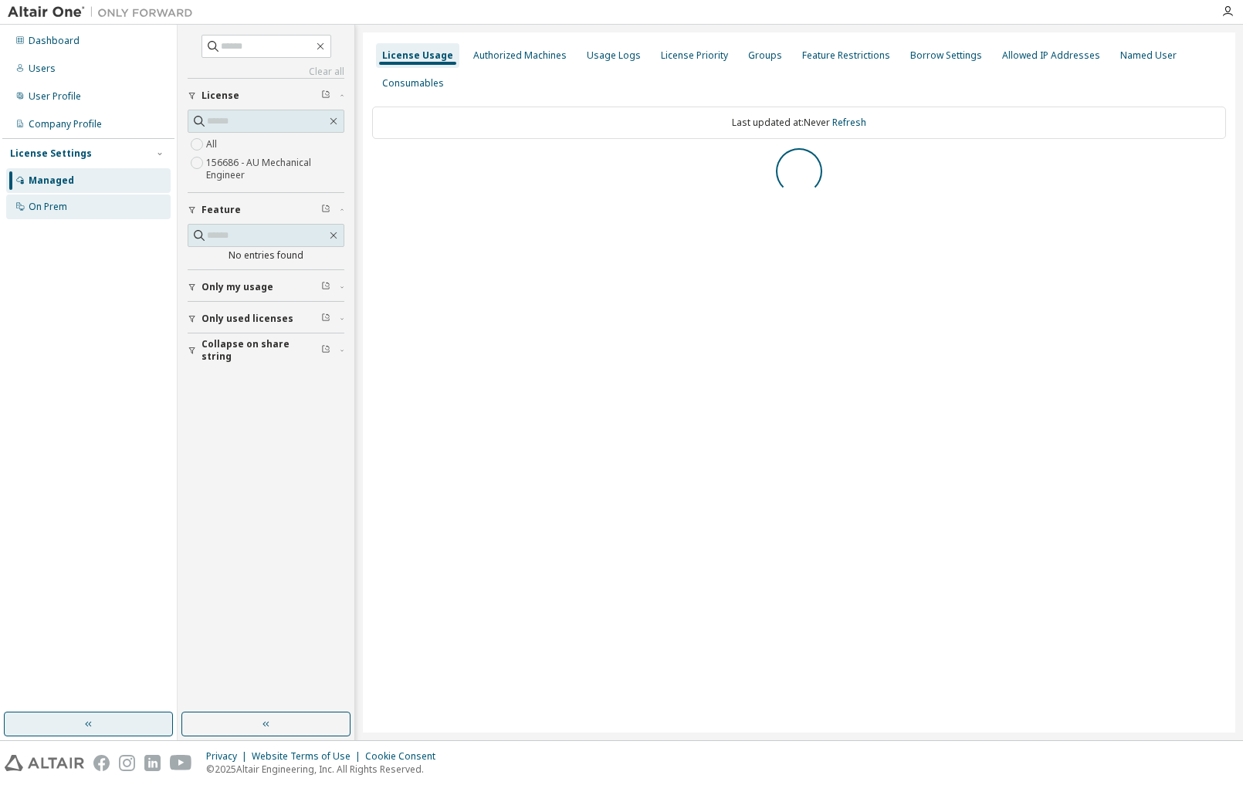
click at [42, 203] on div "On Prem" at bounding box center [48, 207] width 39 height 12
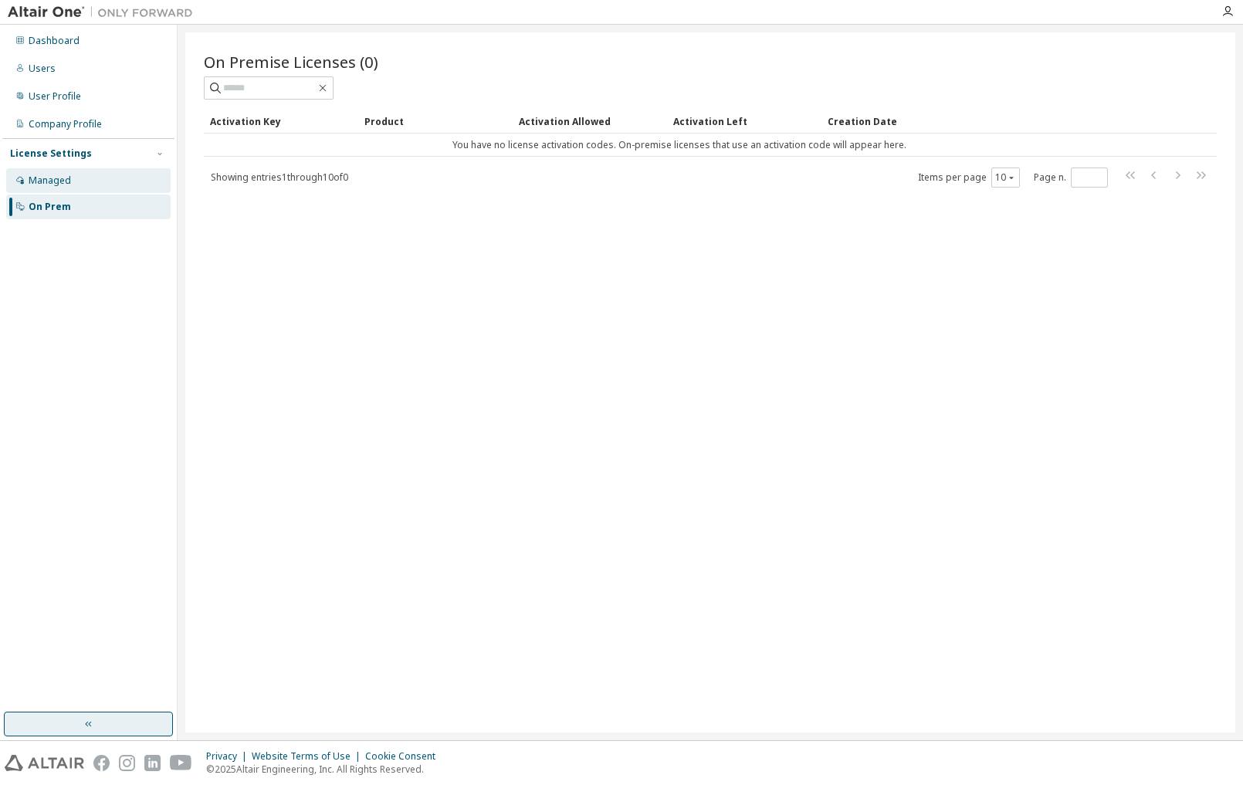
click at [49, 189] on div "Managed" at bounding box center [88, 180] width 165 height 25
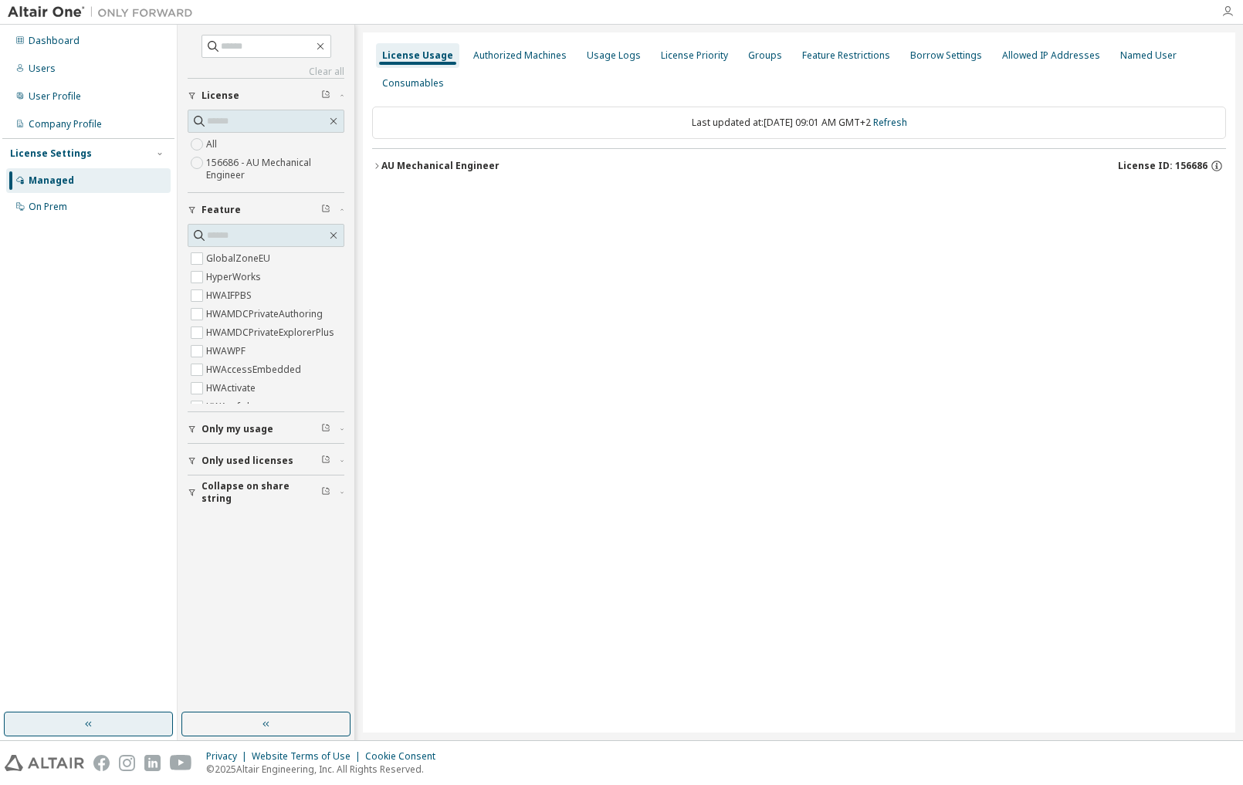
click at [1232, 15] on icon "button" at bounding box center [1228, 11] width 12 height 12
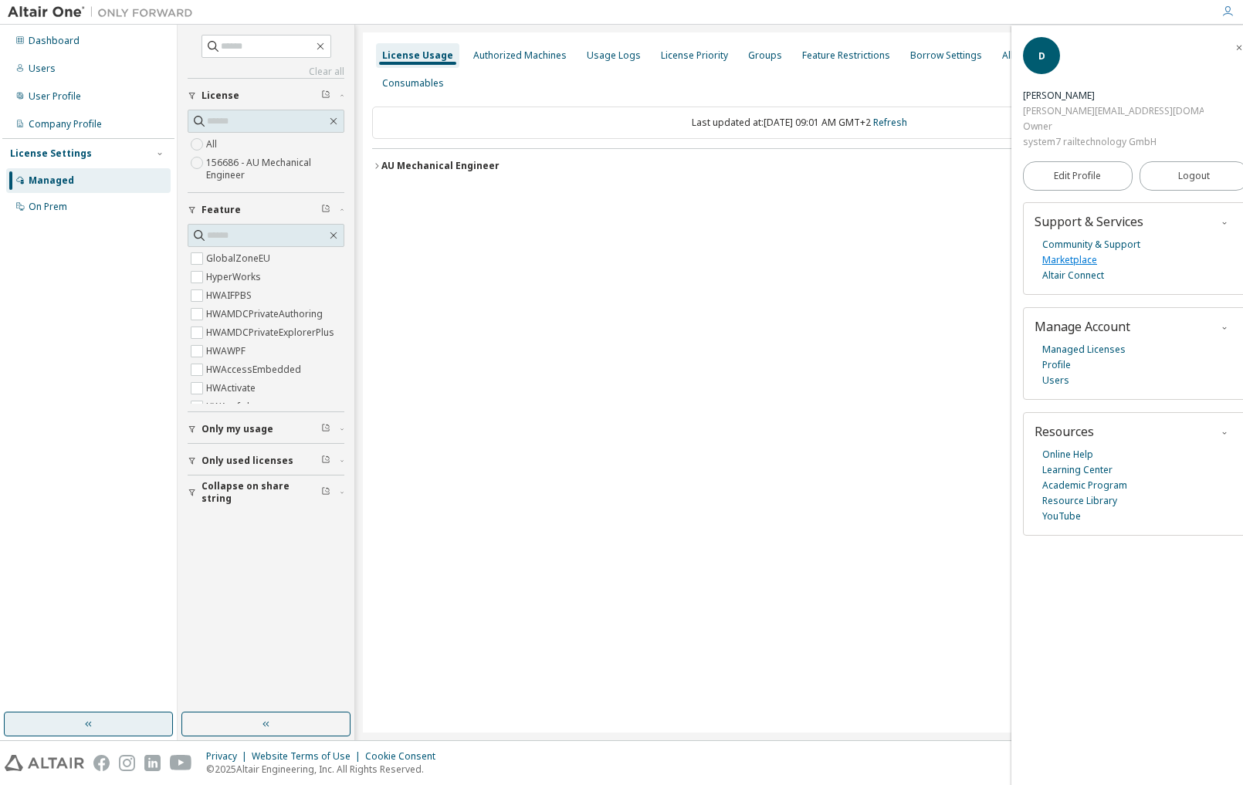
click at [1083, 253] on link "Marketplace" at bounding box center [1070, 260] width 55 height 15
